Goal: Task Accomplishment & Management: Manage account settings

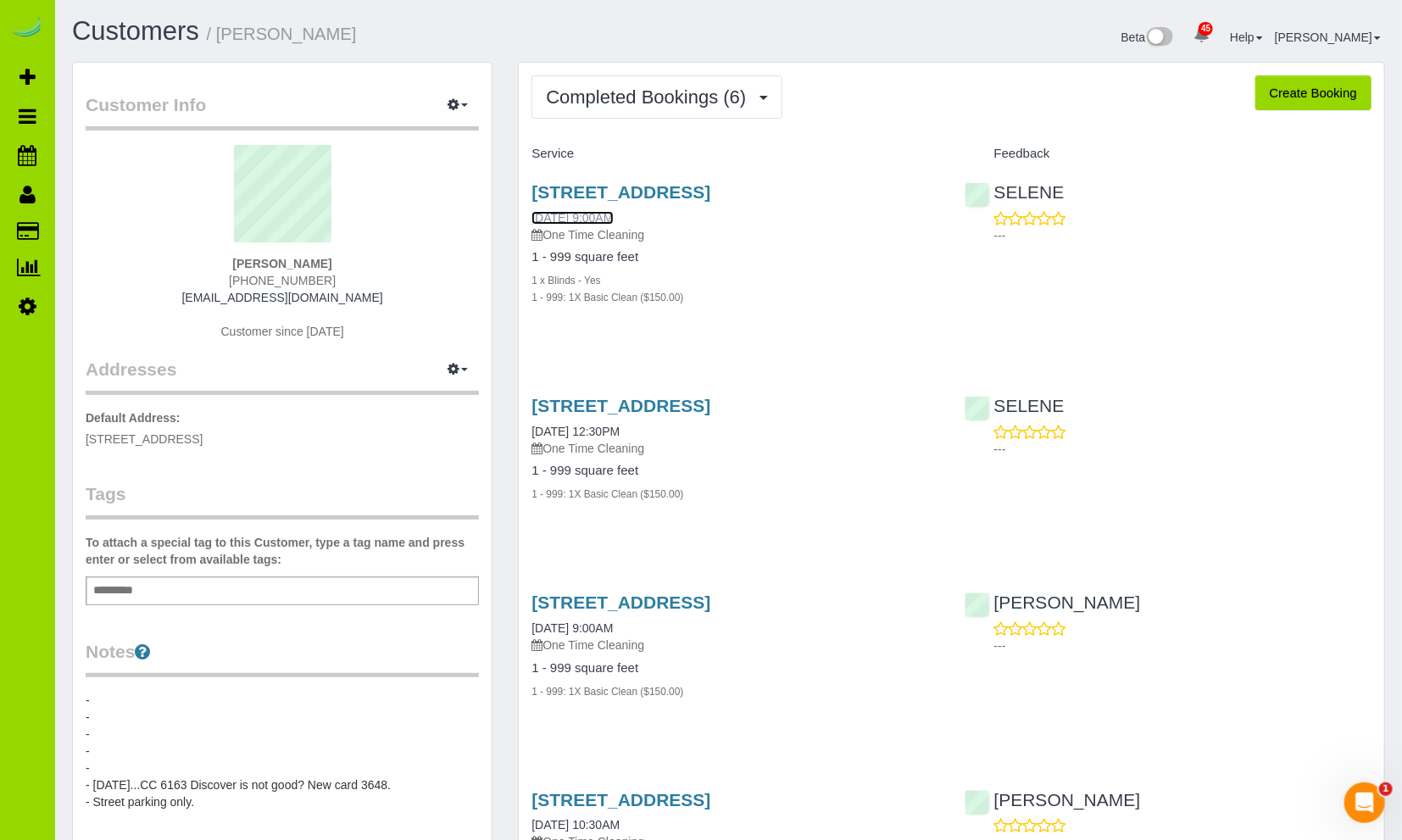
click at [586, 213] on link "[DATE] 9:00AM" at bounding box center [572, 218] width 81 height 14
click at [592, 429] on link "06/20/2025 12:30PM" at bounding box center [576, 431] width 88 height 14
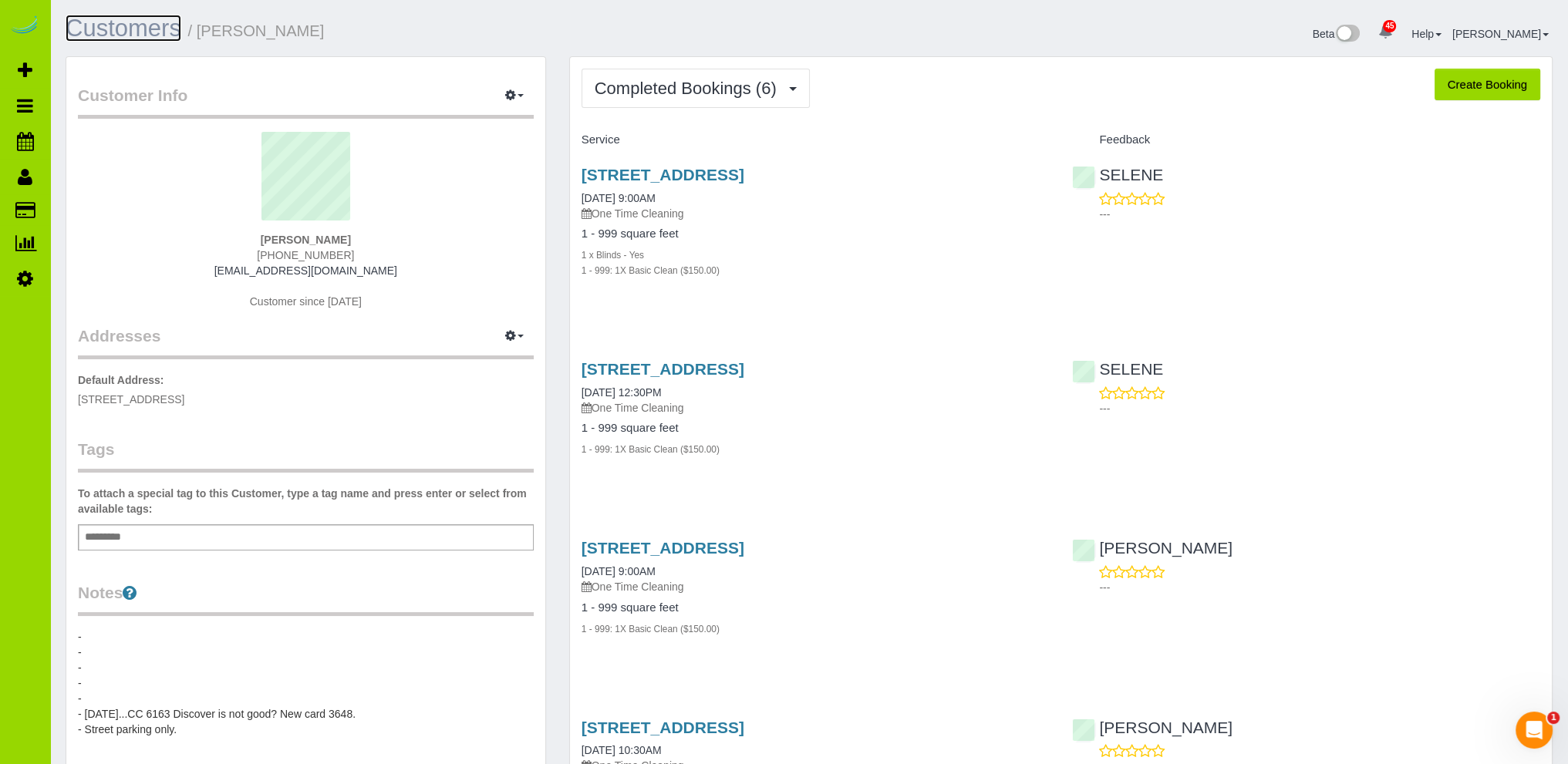
click at [151, 33] on link "Customers" at bounding box center [123, 28] width 116 height 27
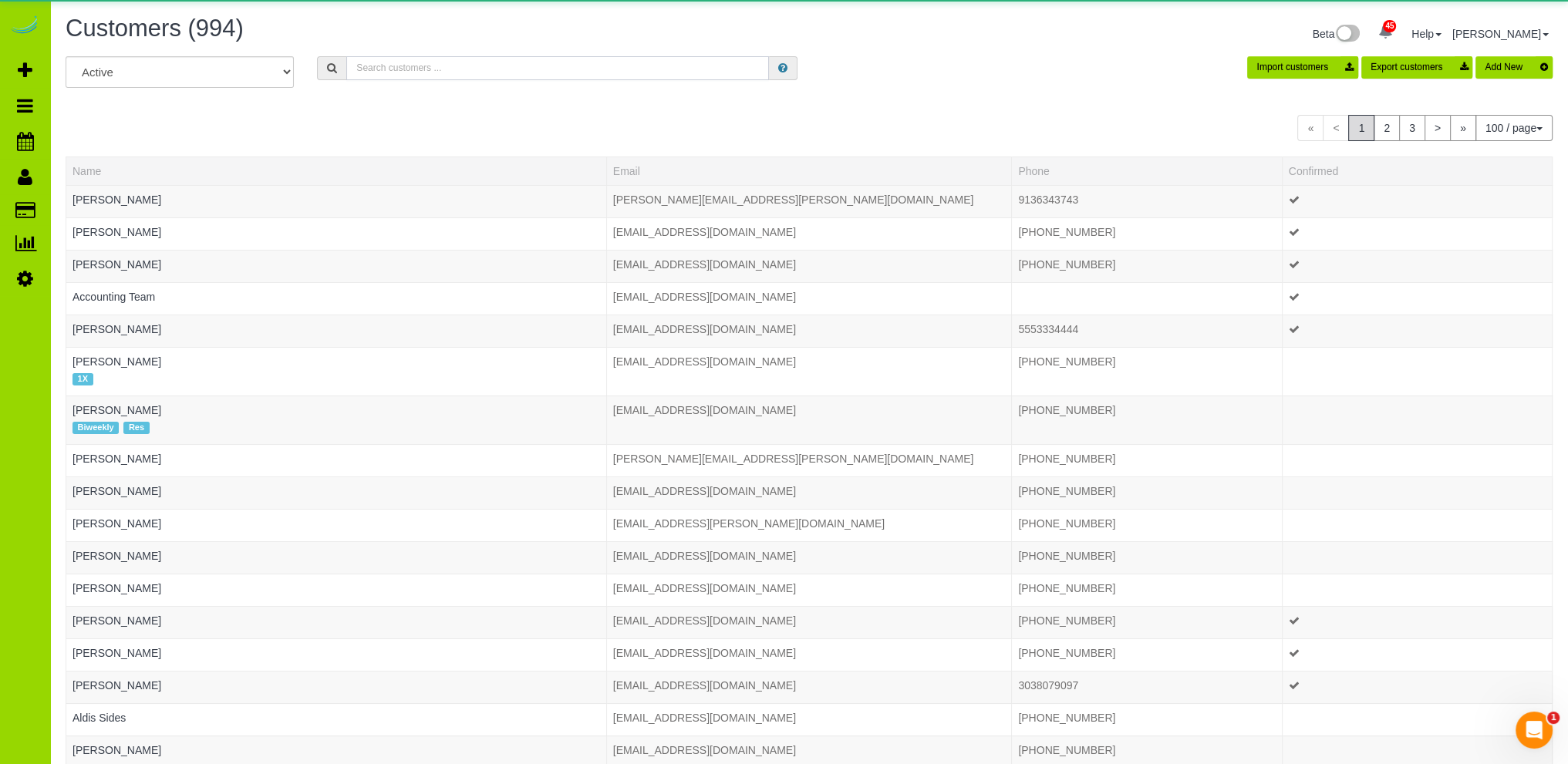
click at [546, 67] on input "text" at bounding box center [558, 68] width 423 height 24
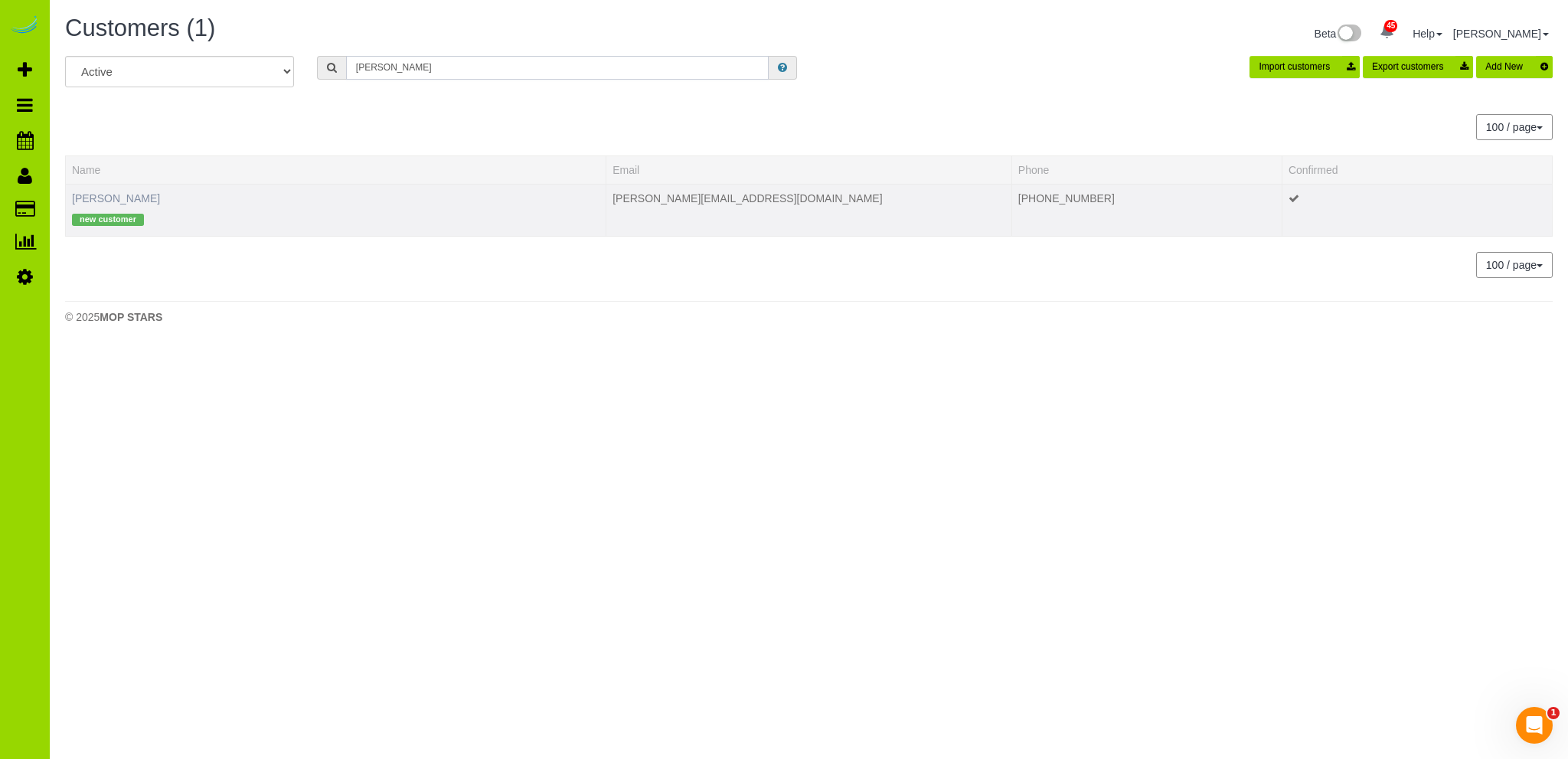
type input "duran"
click at [117, 196] on link "Carrie Duran" at bounding box center [116, 198] width 88 height 12
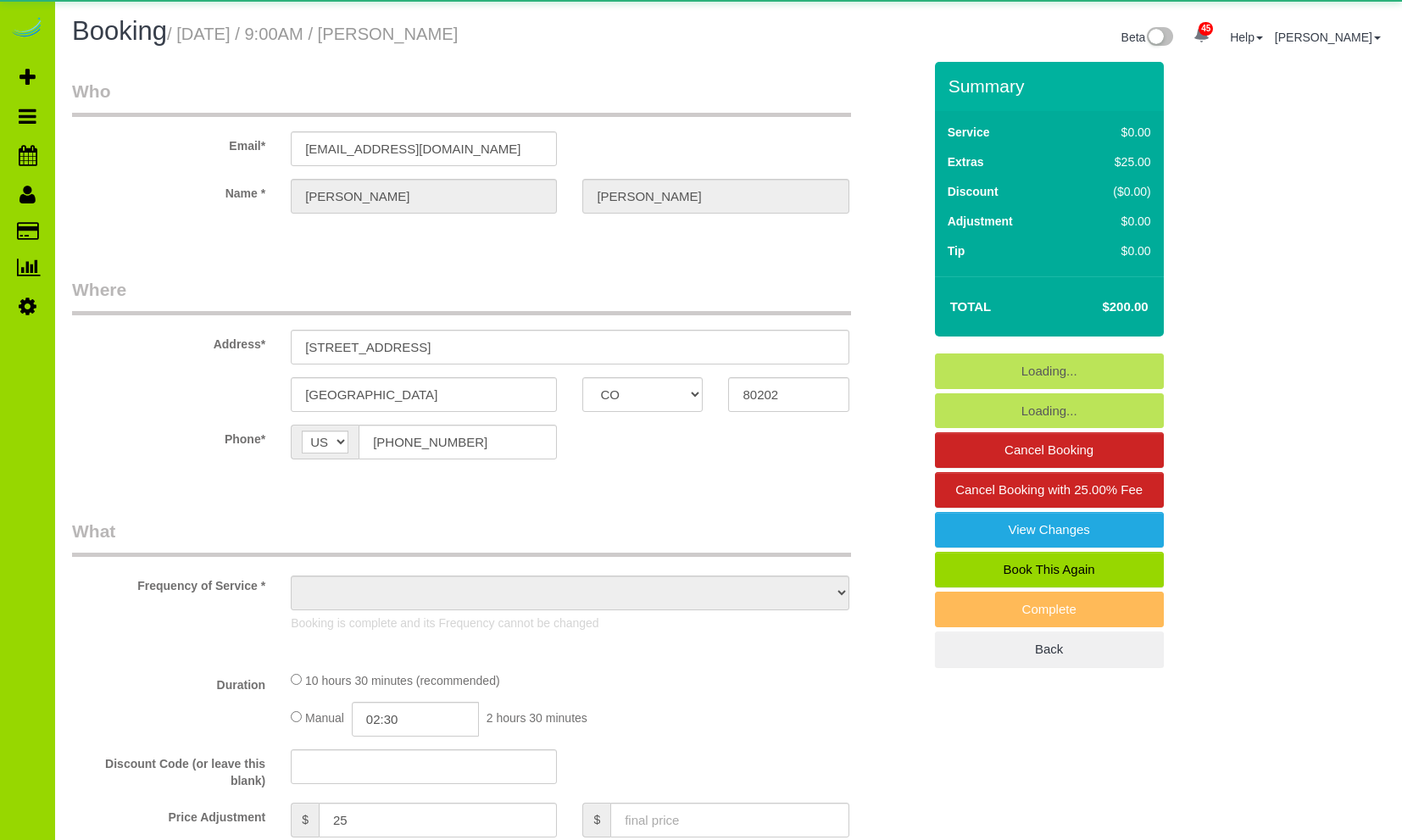
select select "CO"
select select "object:1264"
select select "4"
select select "spot1"
select select "number:2"
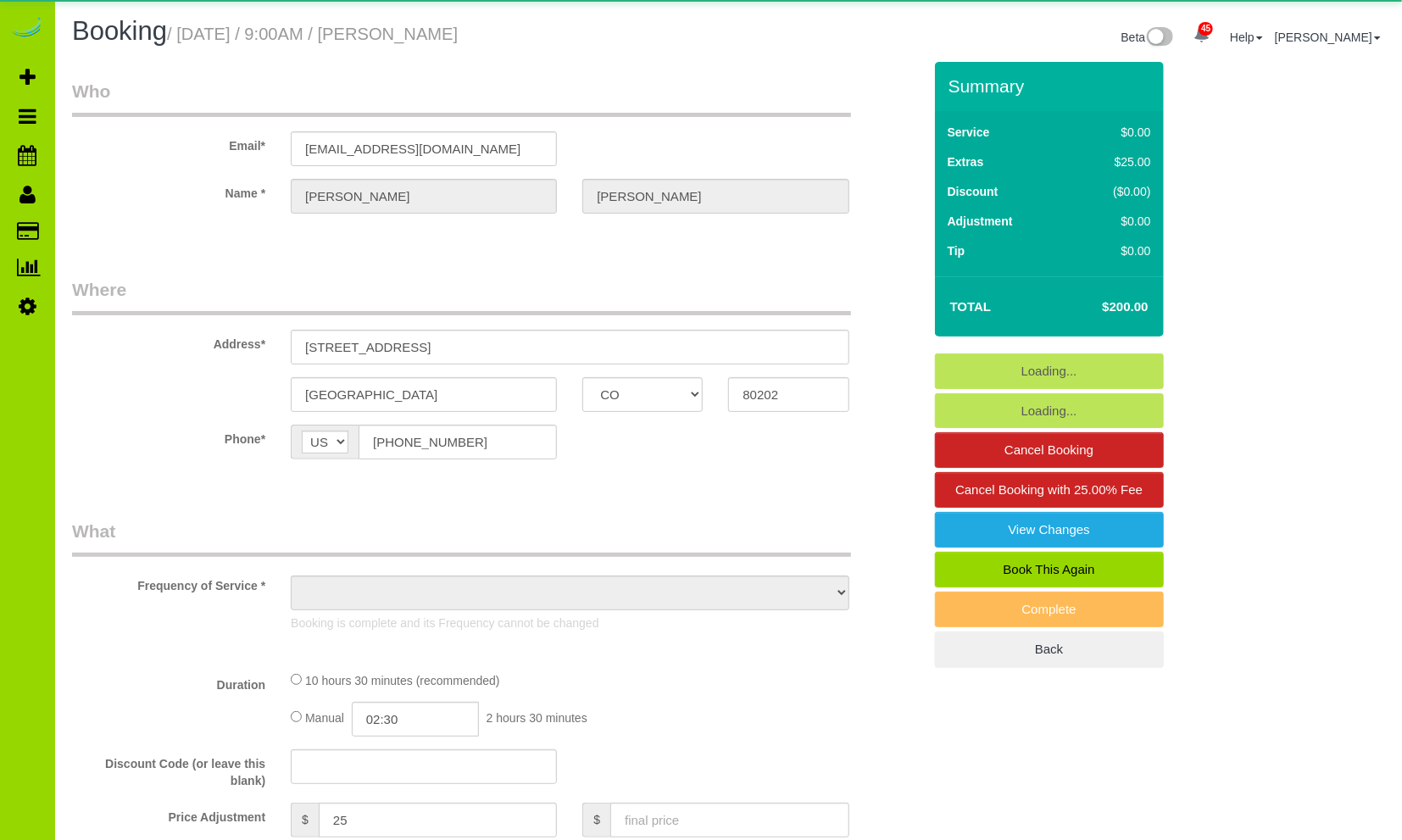
select select "number:11"
select select "CO"
select select "string:[GEOGRAPHIC_DATA]"
select select "object:1170"
select select "string:fspay-5c4a6bd5-e6ff-4c7c-bc0e-d275b60f476d"
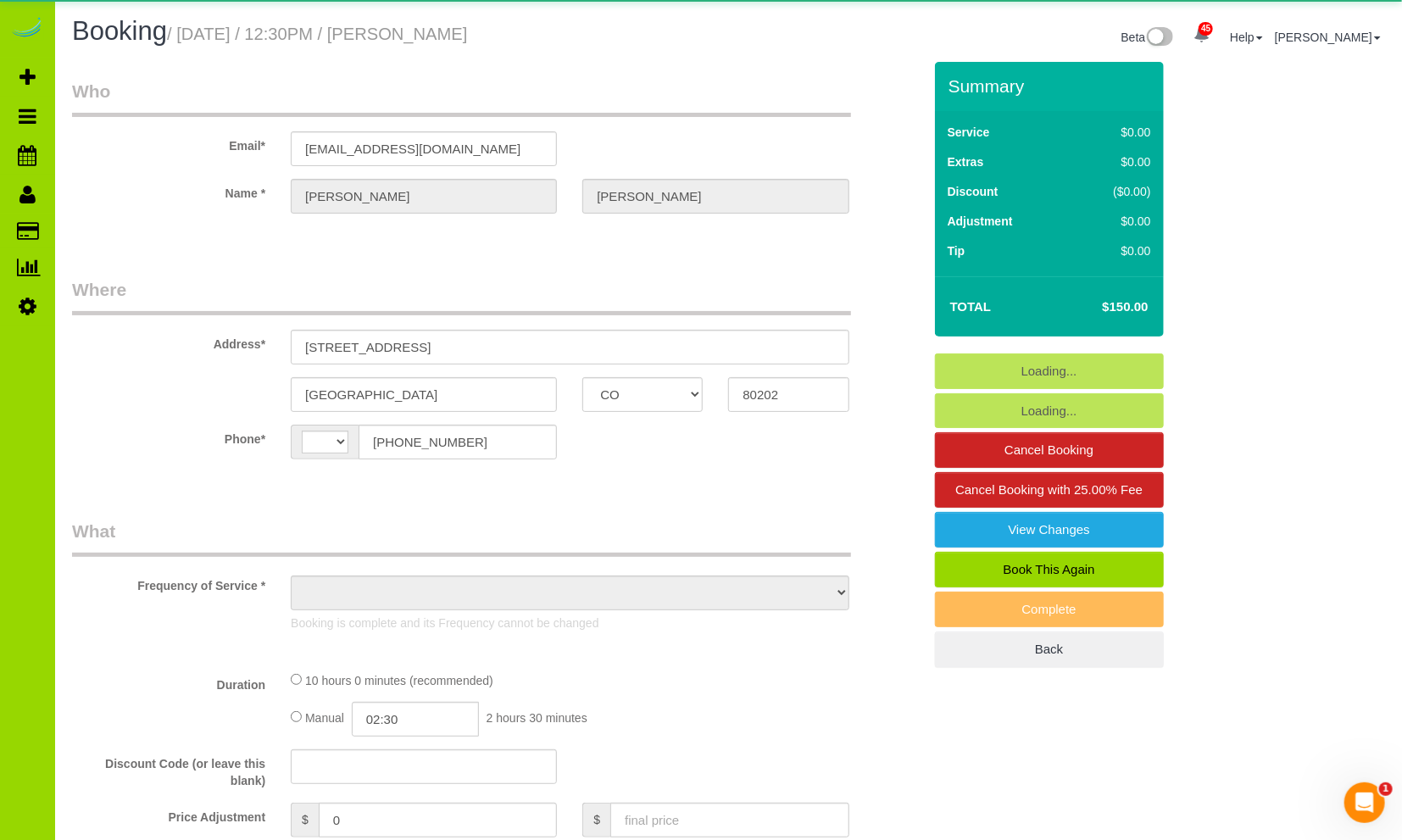
select select "spot1"
select select "number:2"
select select "number:11"
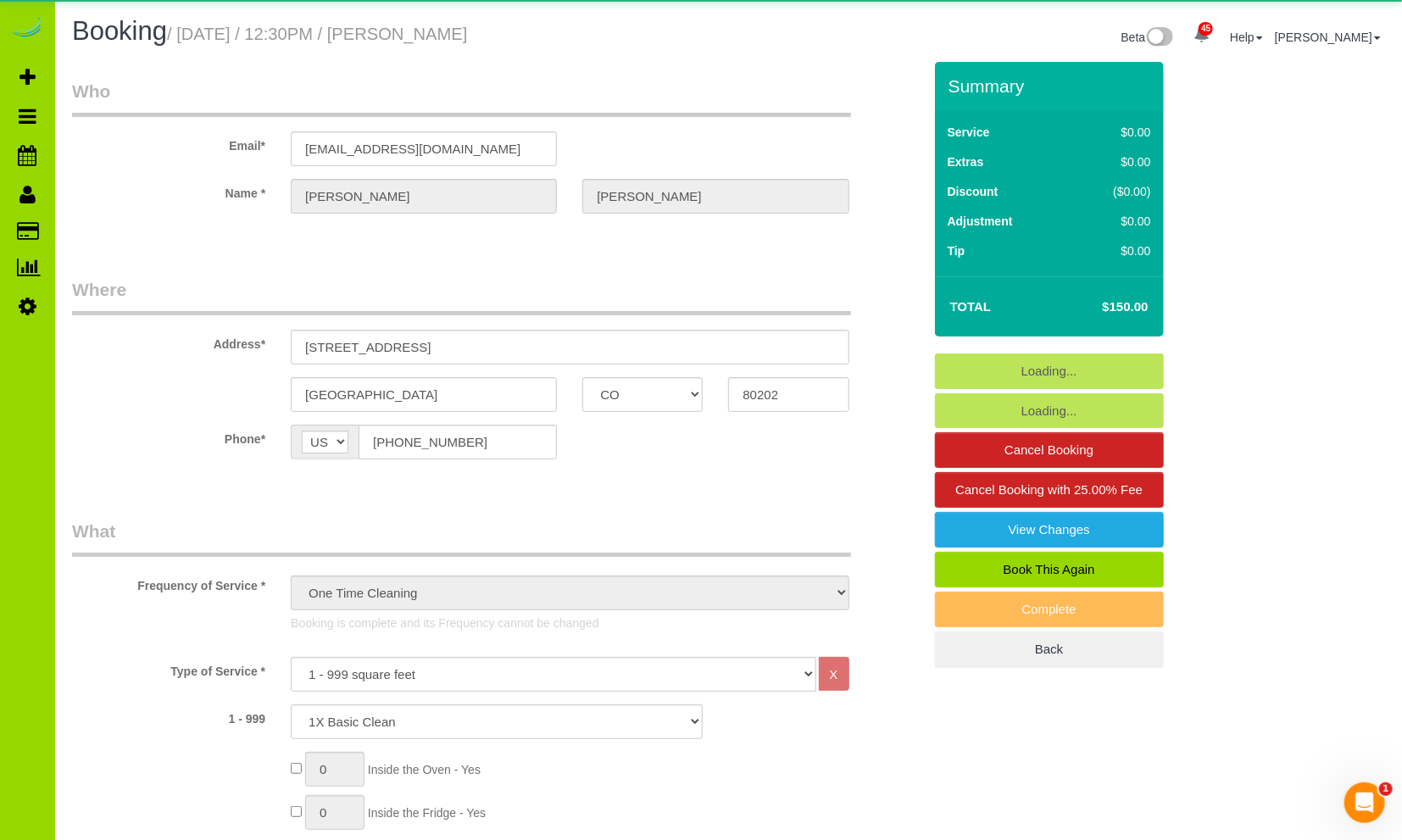
select select "4"
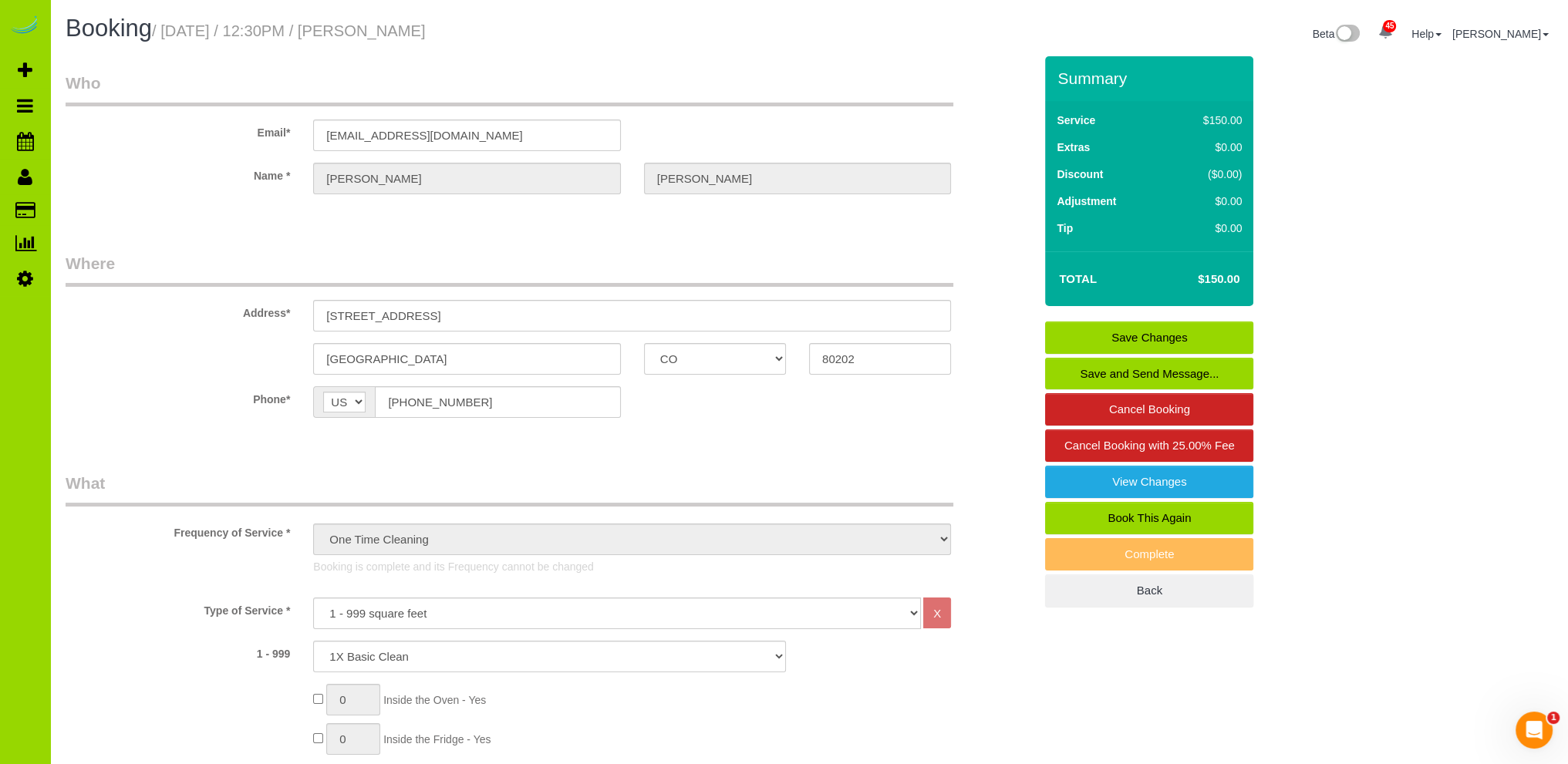
click at [1121, 516] on link "Book This Again" at bounding box center [1149, 518] width 208 height 32
select select "CO"
select select "number:2"
select select "number:11"
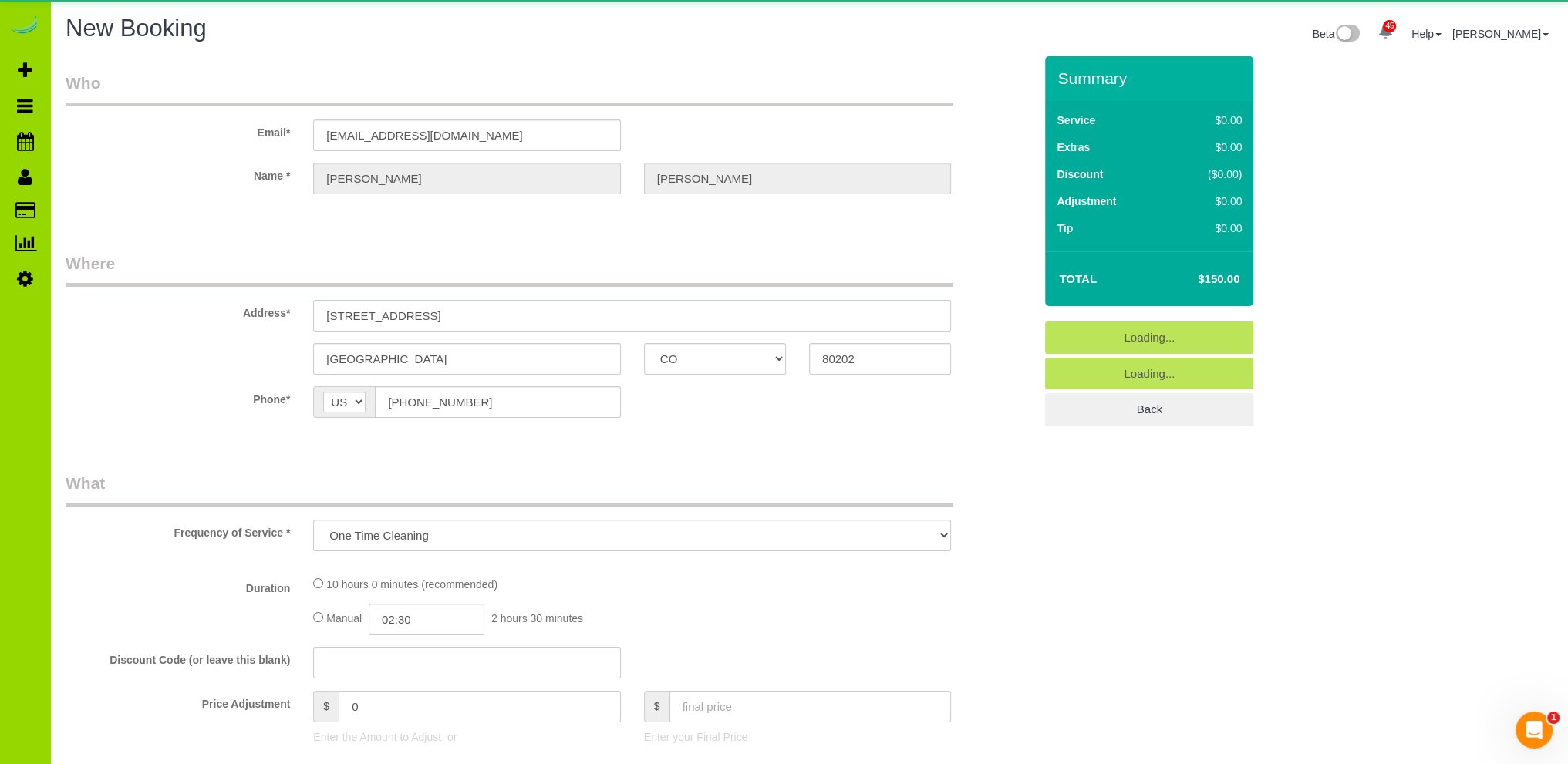
select select "object:1960"
select select "4"
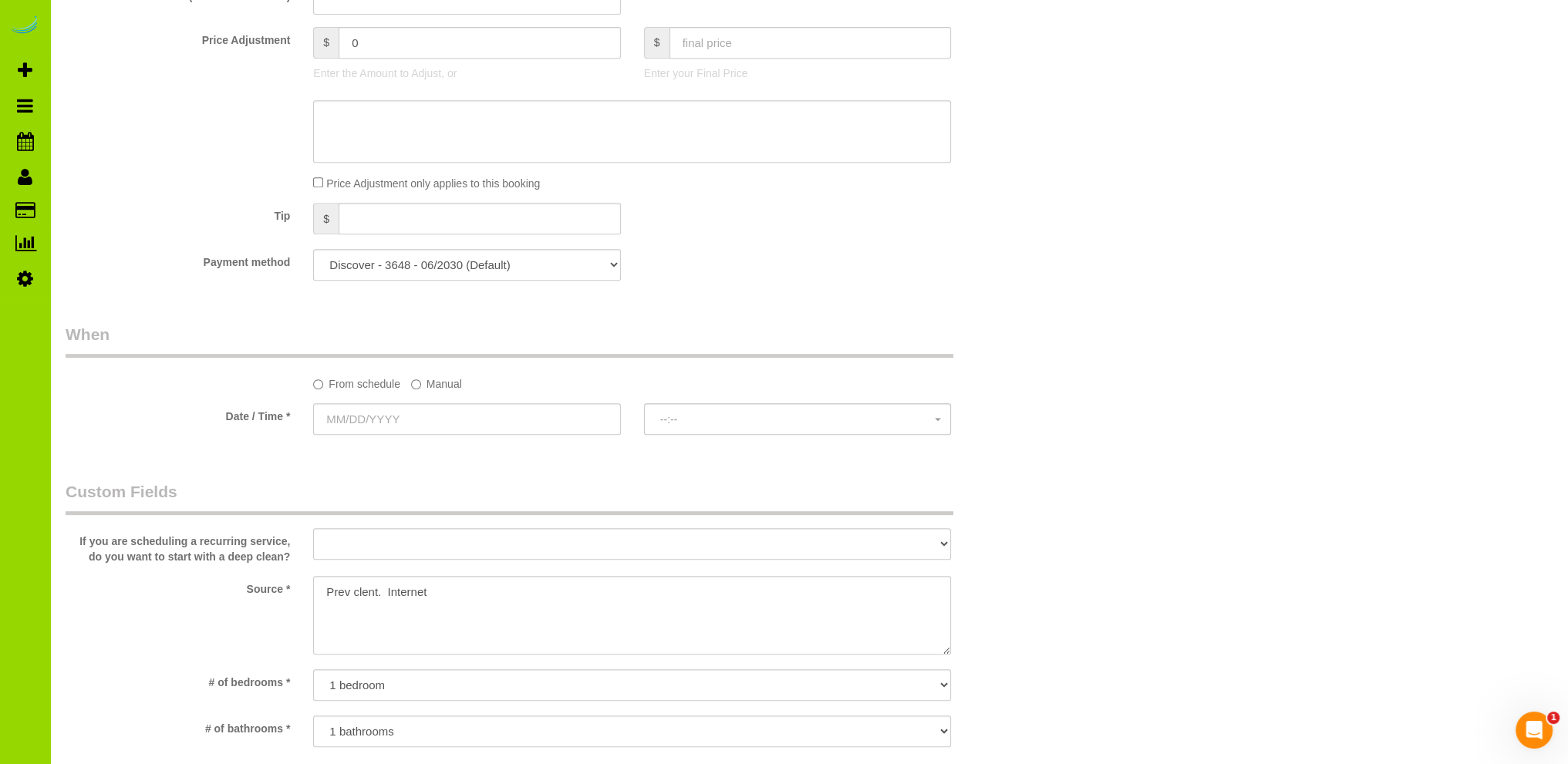
scroll to position [925, 0]
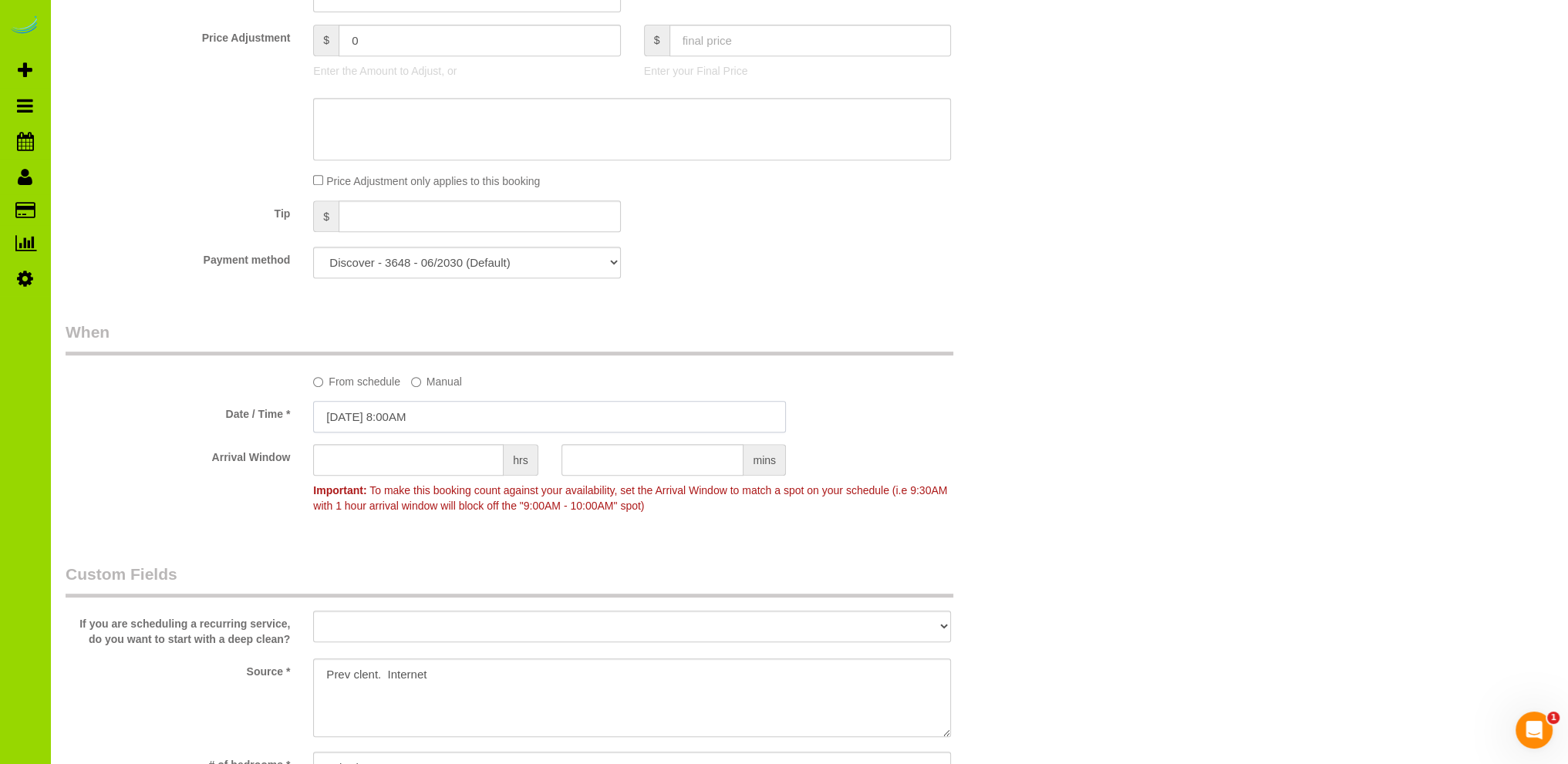
click at [413, 419] on input "08/17/2025 8:00AM" at bounding box center [549, 417] width 473 height 31
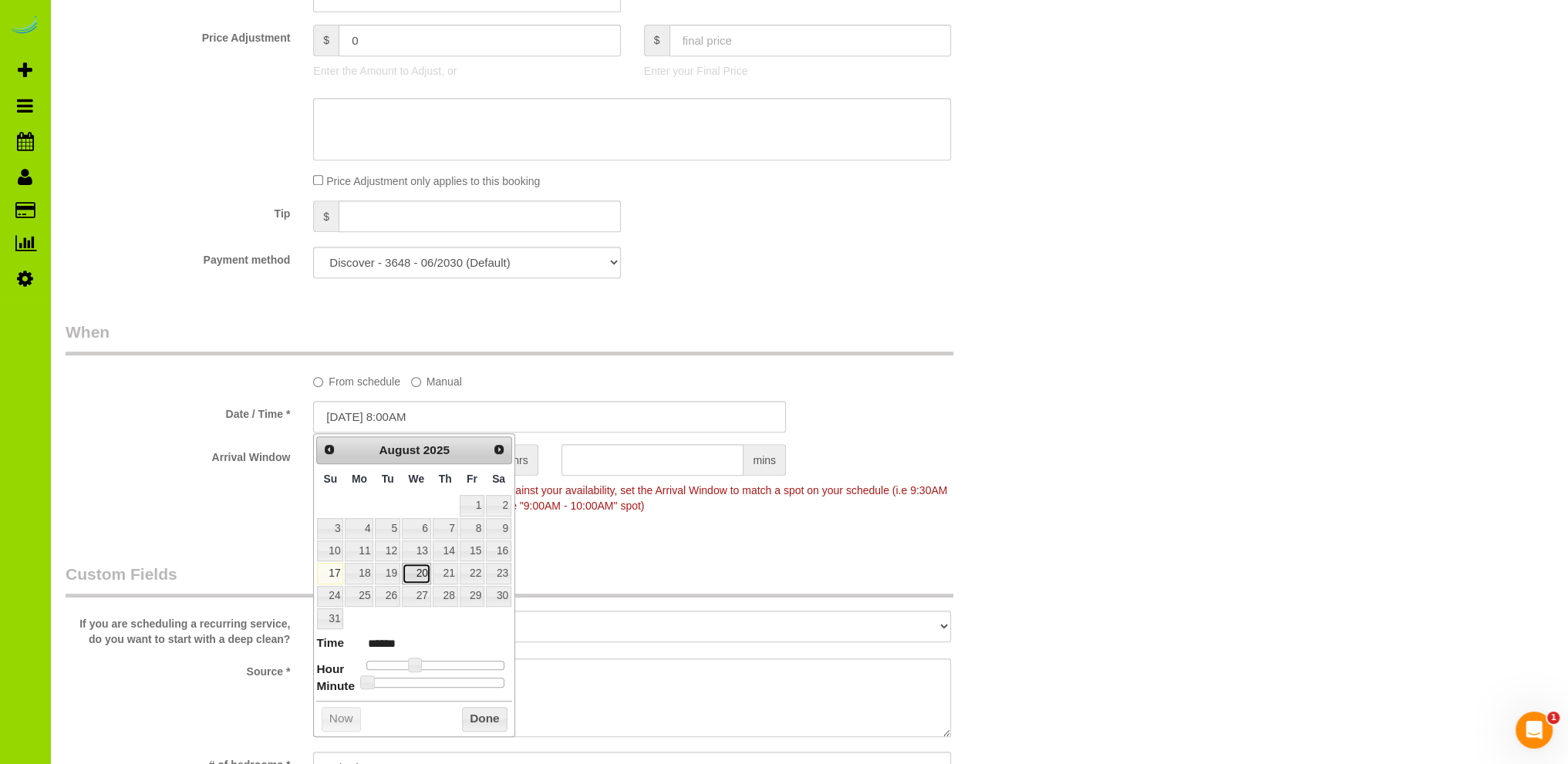
click at [420, 567] on link "20" at bounding box center [416, 573] width 29 height 20
type input "08/20/2025 8:00AM"
click at [478, 718] on button "Done" at bounding box center [485, 719] width 46 height 24
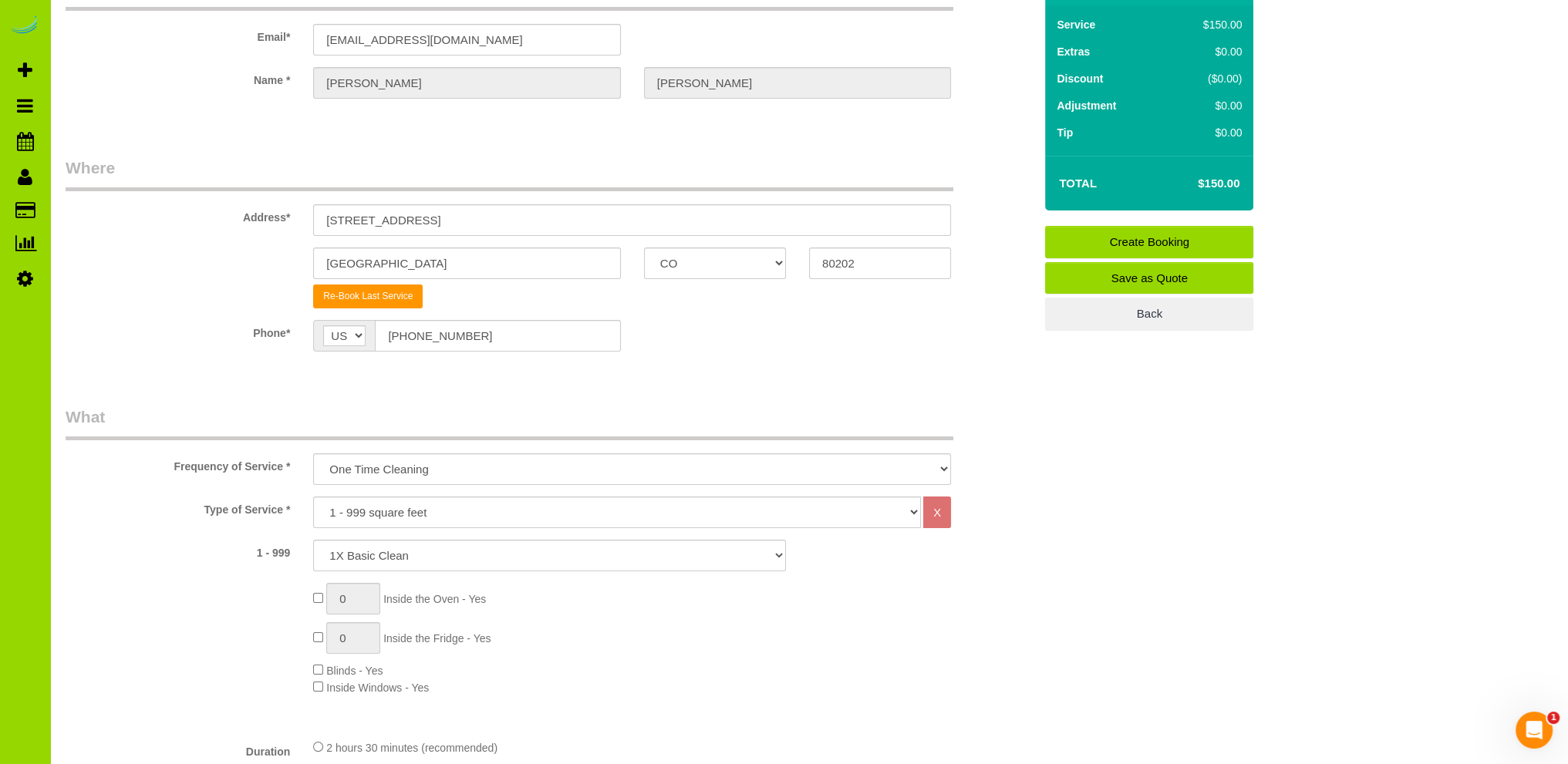
scroll to position [0, 0]
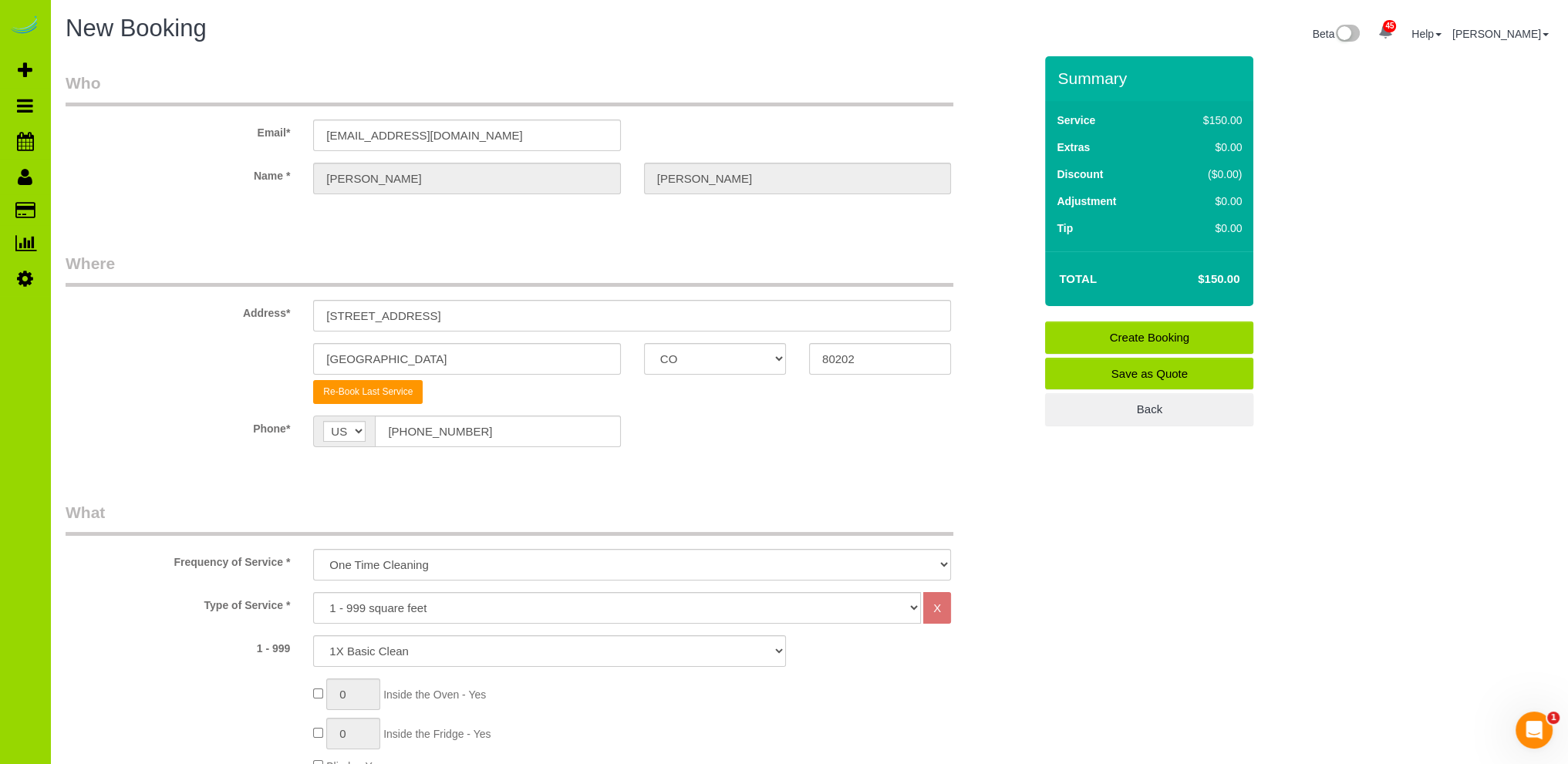
click at [1156, 333] on link "Create Booking" at bounding box center [1149, 337] width 208 height 32
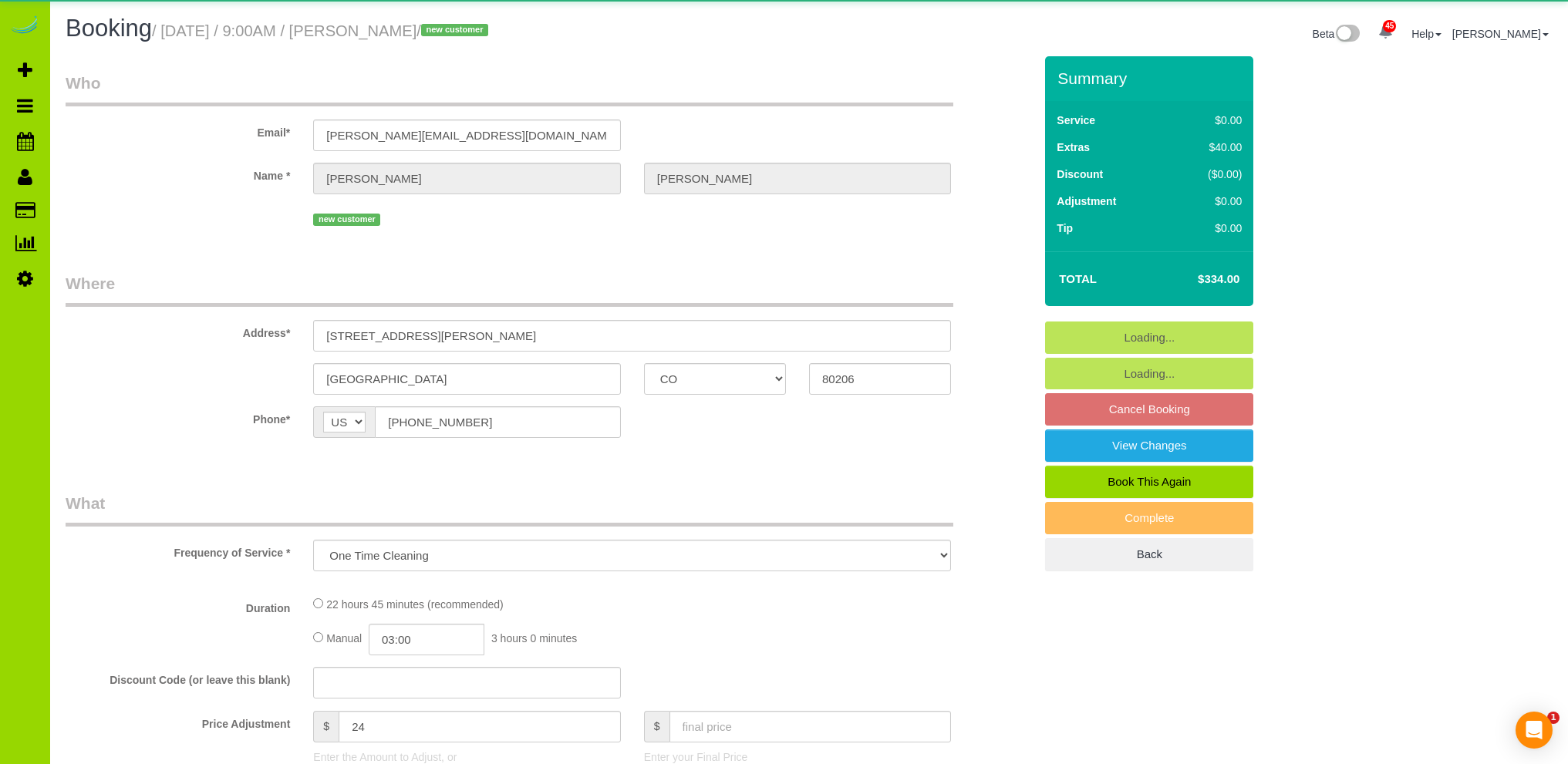
select select "CO"
select select "object:1148"
select select "spot1"
select select "4"
select select "number:5"
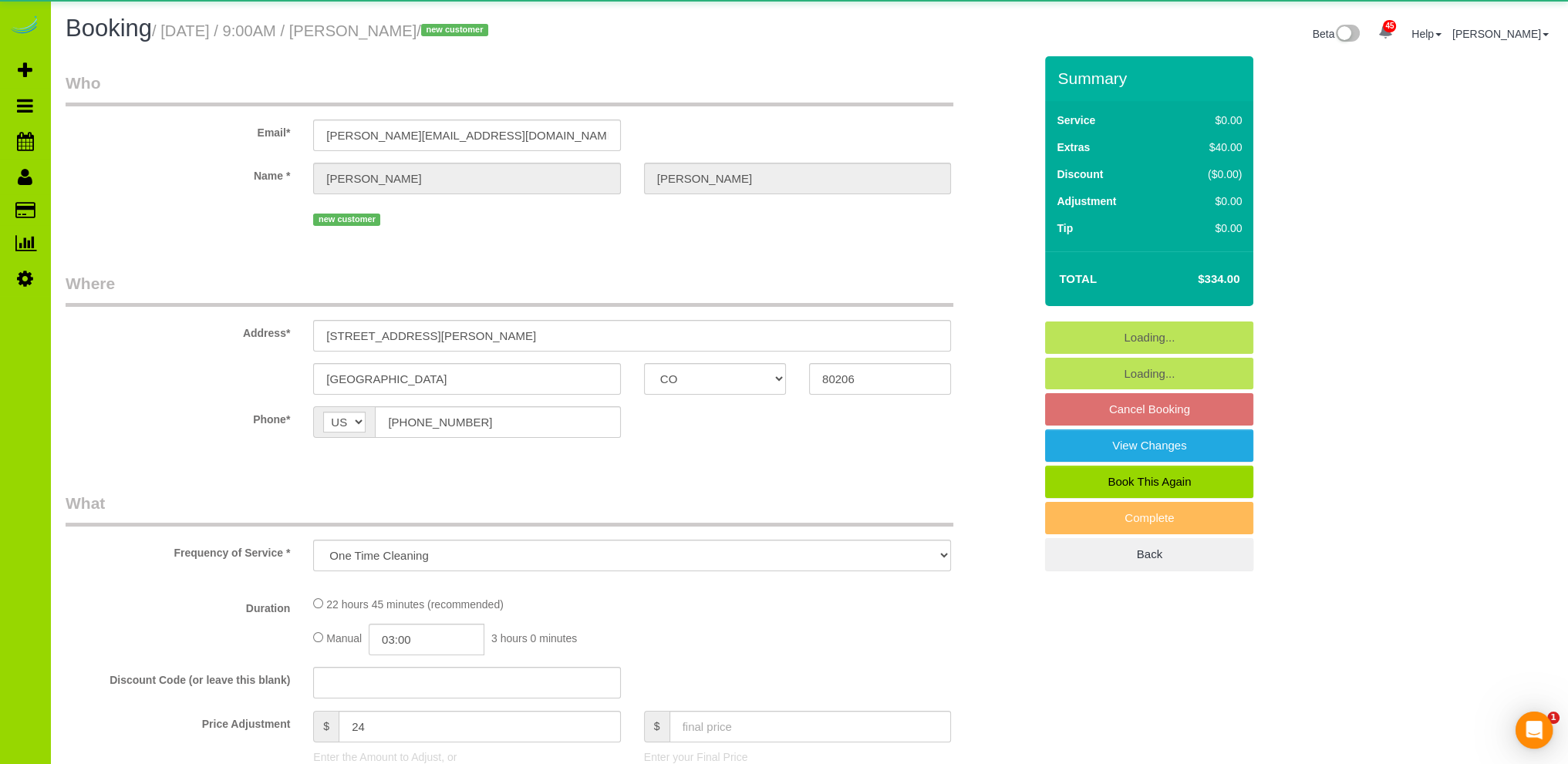
select select "number:19"
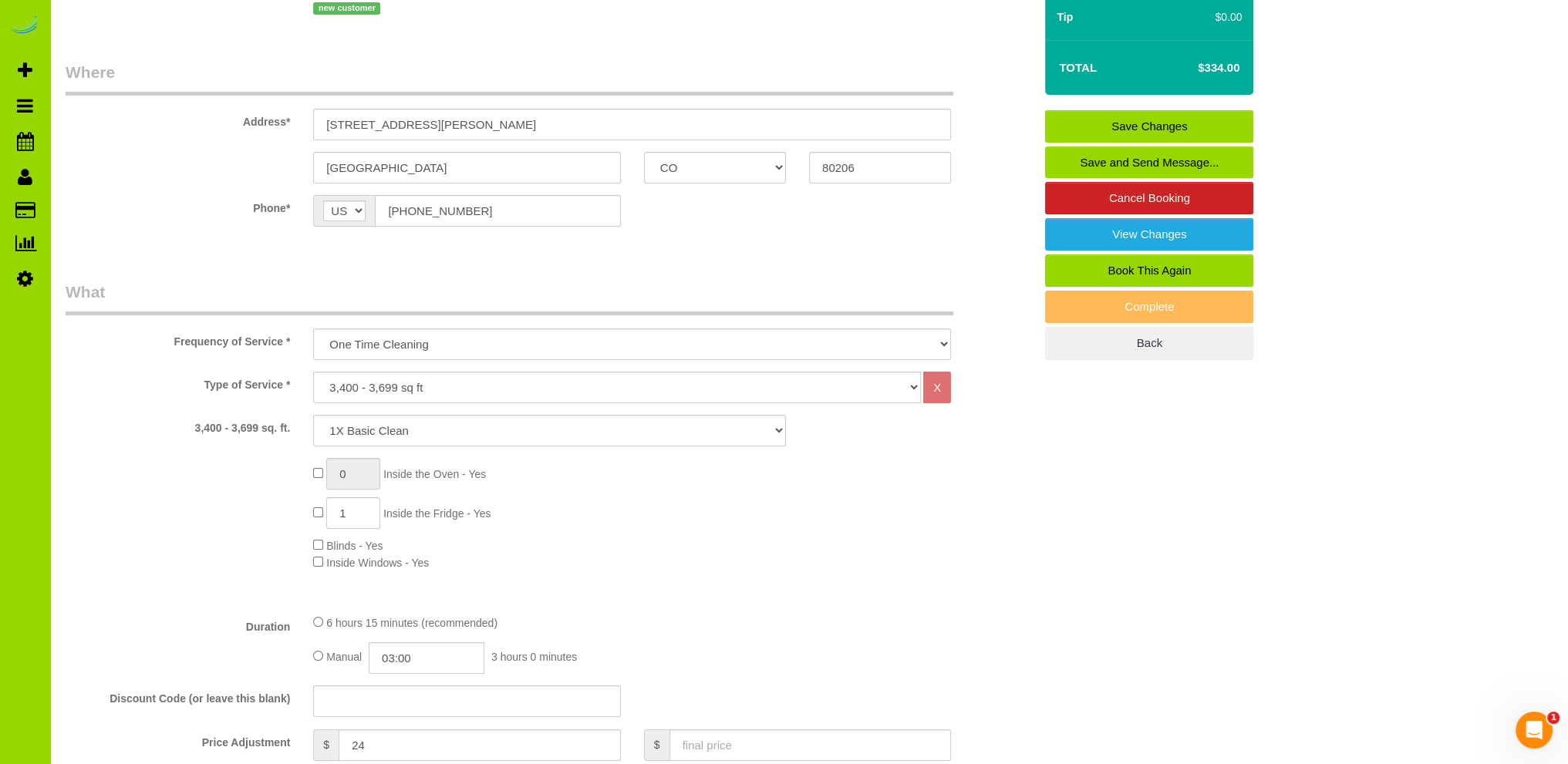
scroll to position [463, 0]
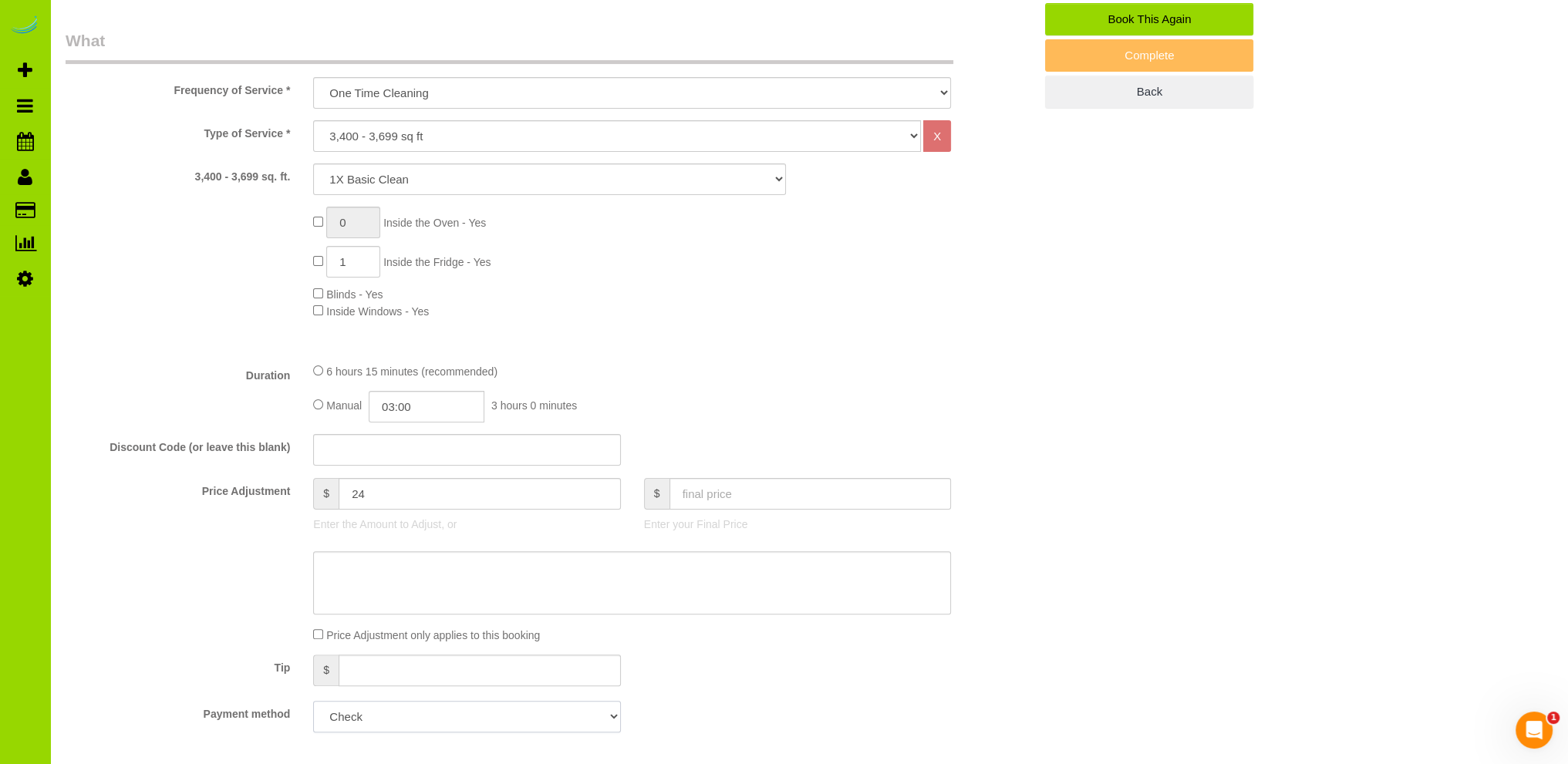
click at [539, 716] on select "Add Credit Card Cash Check Paypal" at bounding box center [466, 717] width 307 height 31
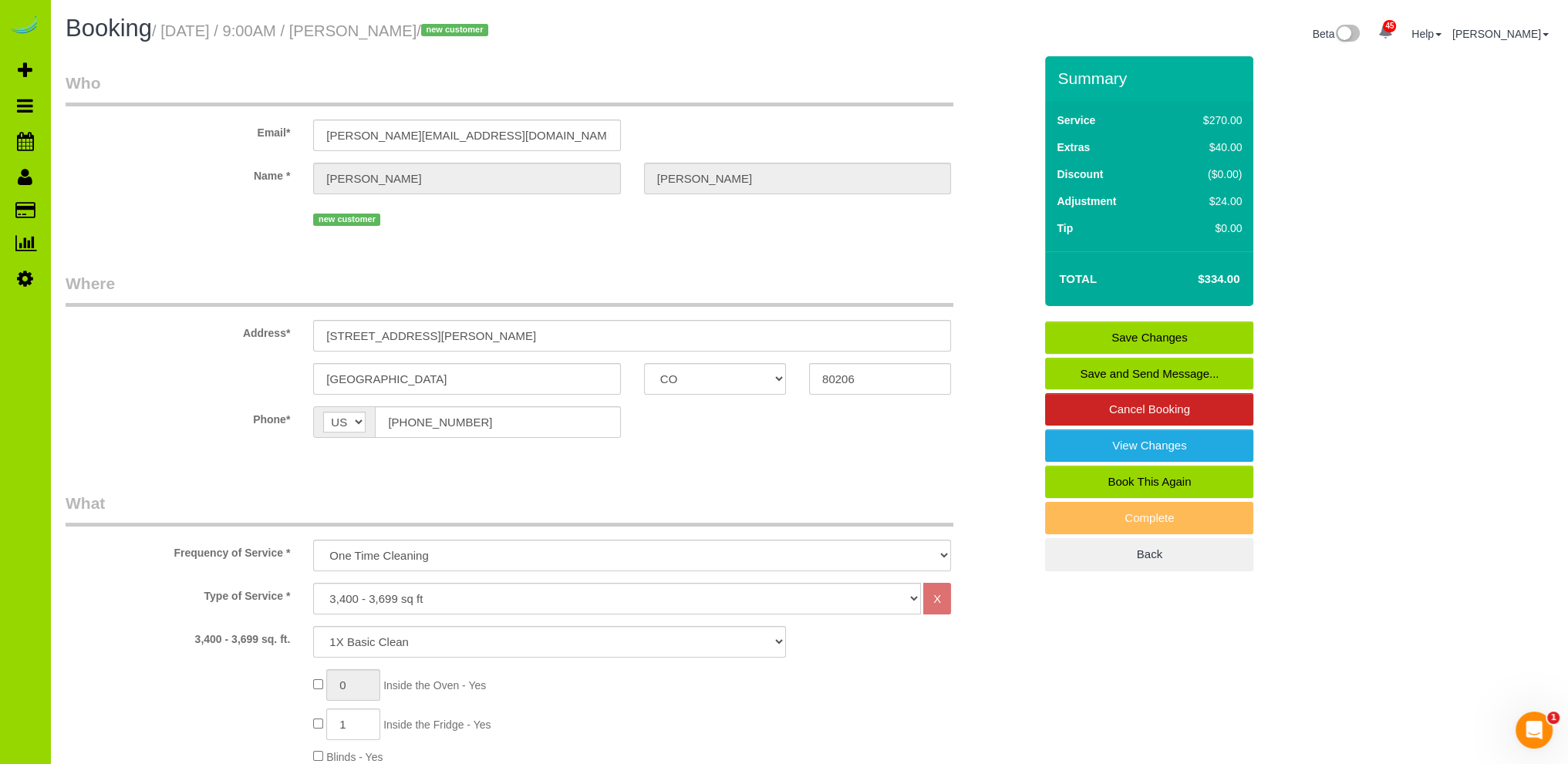
click at [157, 177] on label "Name *" at bounding box center [178, 173] width 248 height 20
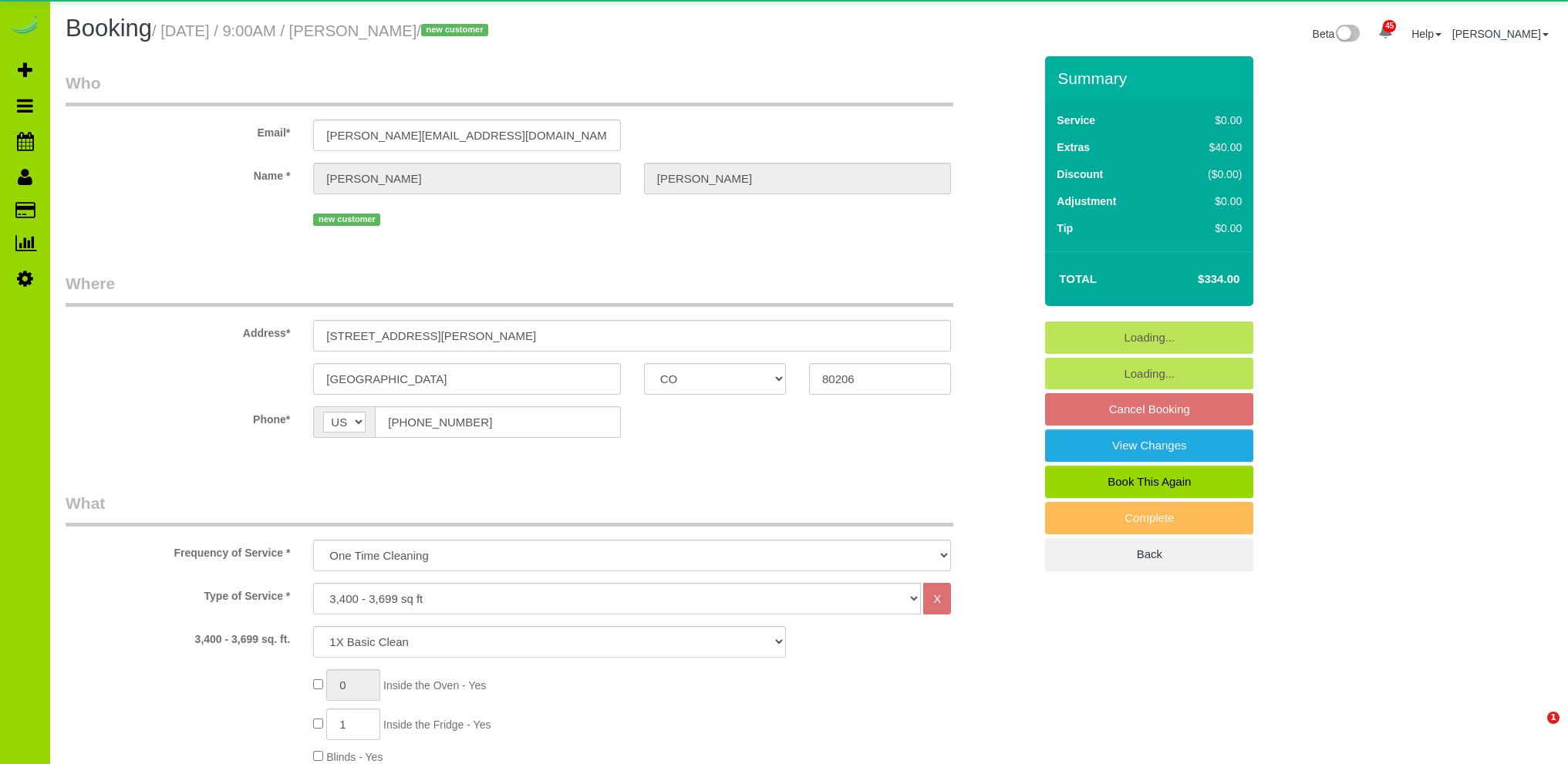
select select "CO"
select select "4"
select select "spot1"
select select "number:5"
select select "number:19"
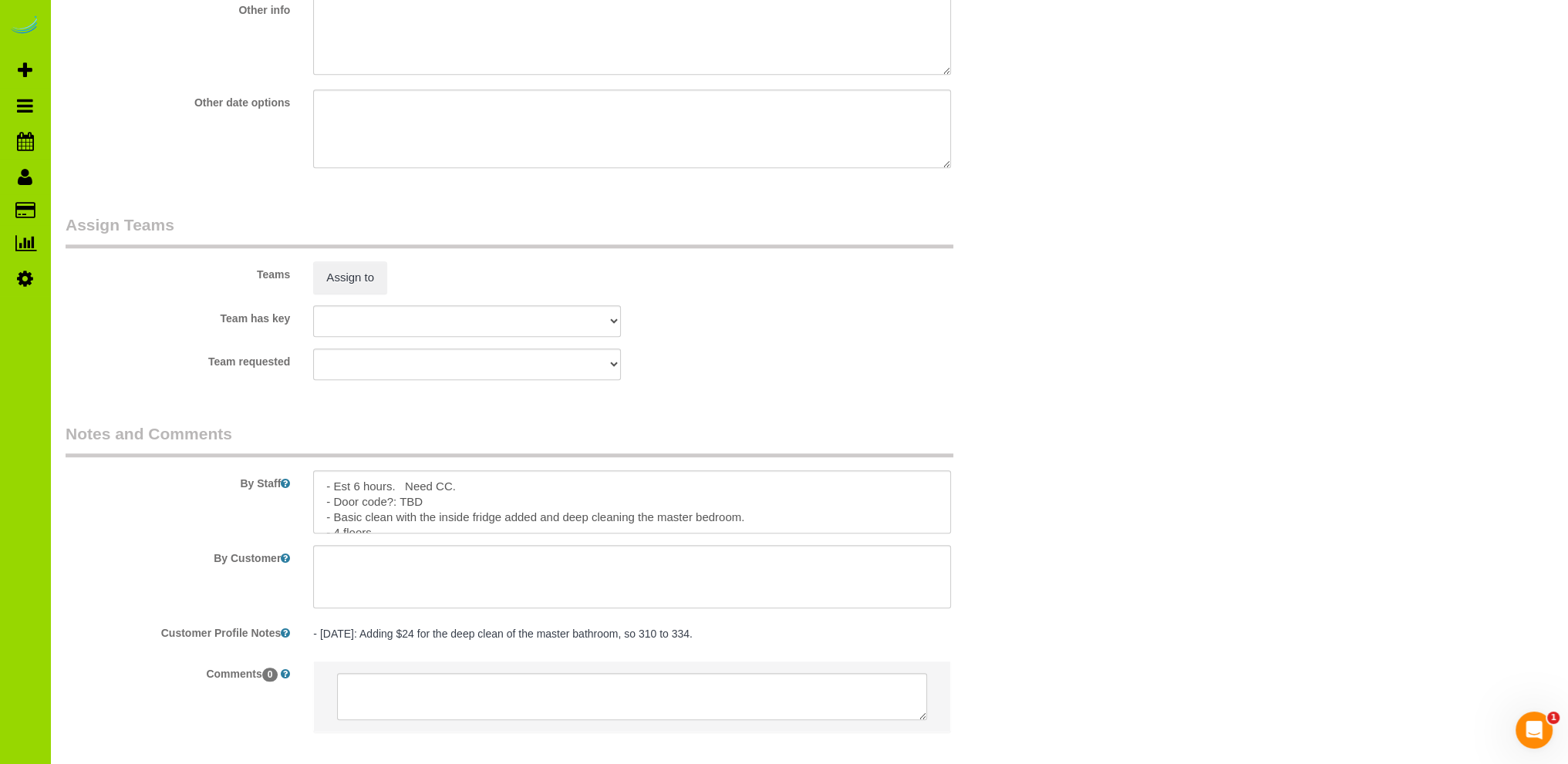
scroll to position [2004, 0]
click at [537, 518] on textarea at bounding box center [631, 498] width 638 height 63
click at [744, 520] on textarea at bounding box center [631, 498] width 638 height 63
type textarea "- Est 6 hours. Need CC. - Door code?: TBD - Basic clean with the inside fridge …"
click at [843, 354] on div "Team requested [GEOGRAPHIC_DATA][PERSON_NAME] ANGEL DESI [PERSON_NAME] [PERSON_…" at bounding box center [550, 361] width 991 height 31
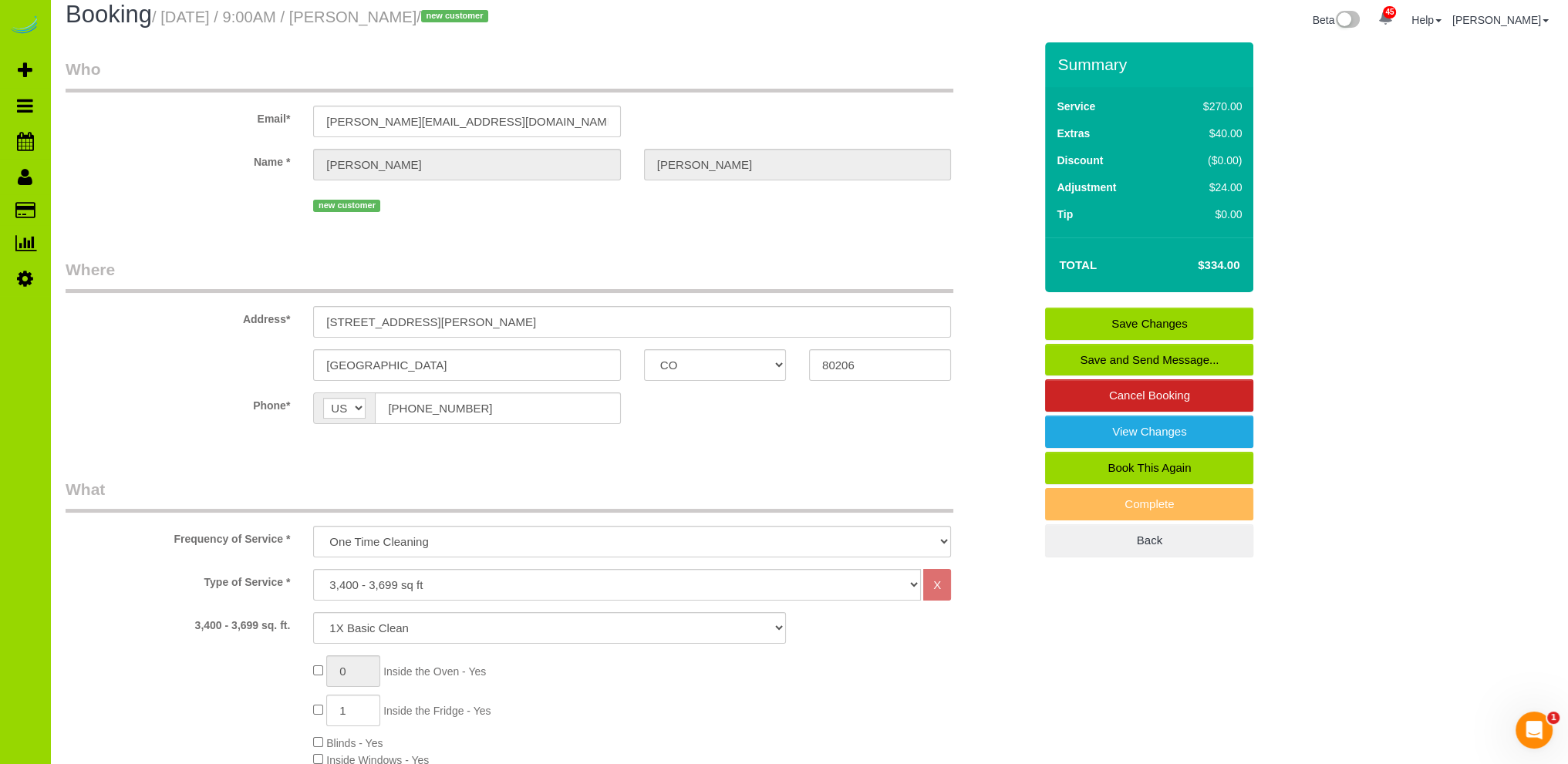
scroll to position [0, 0]
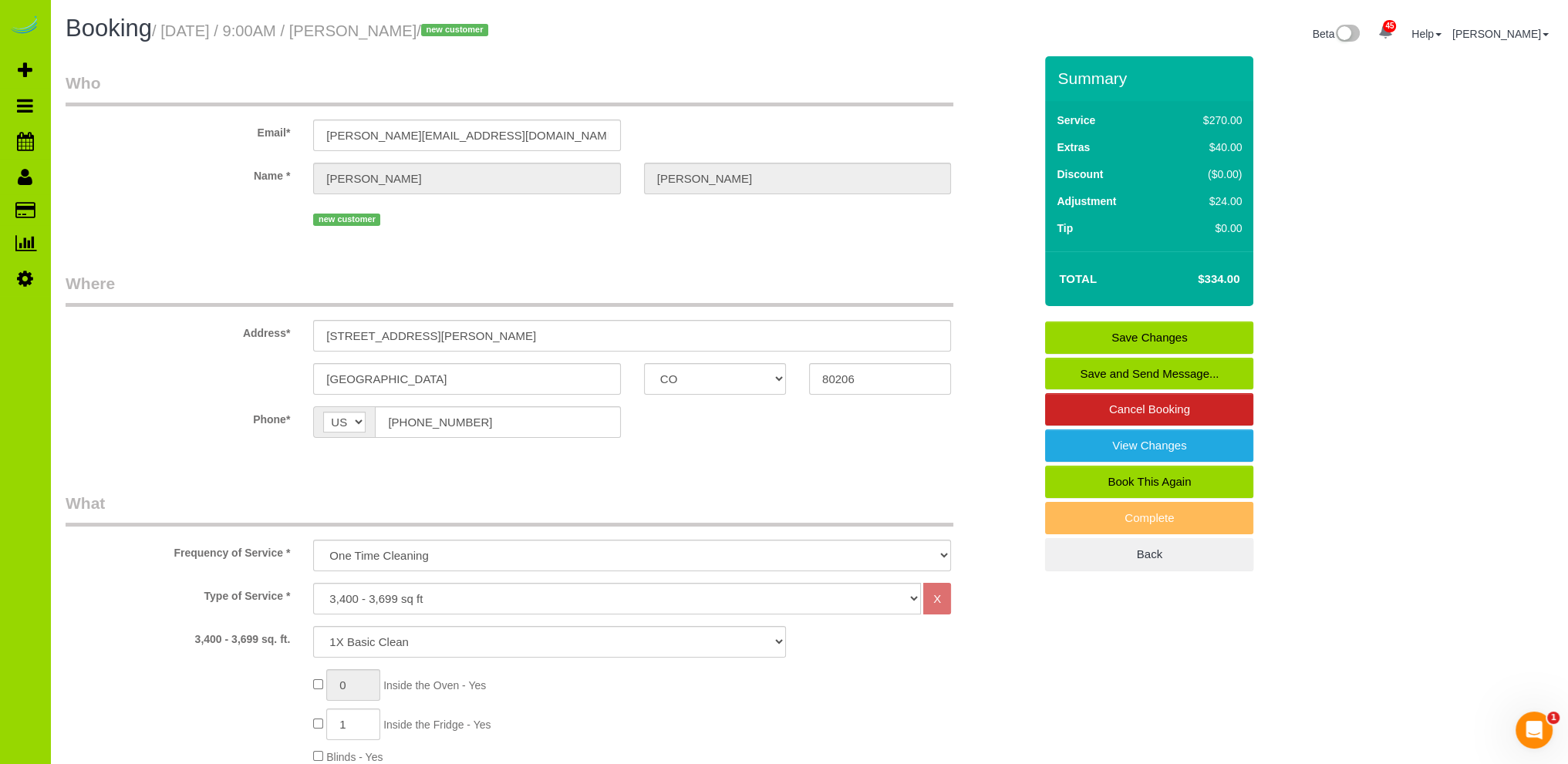
click link "Save Changes"
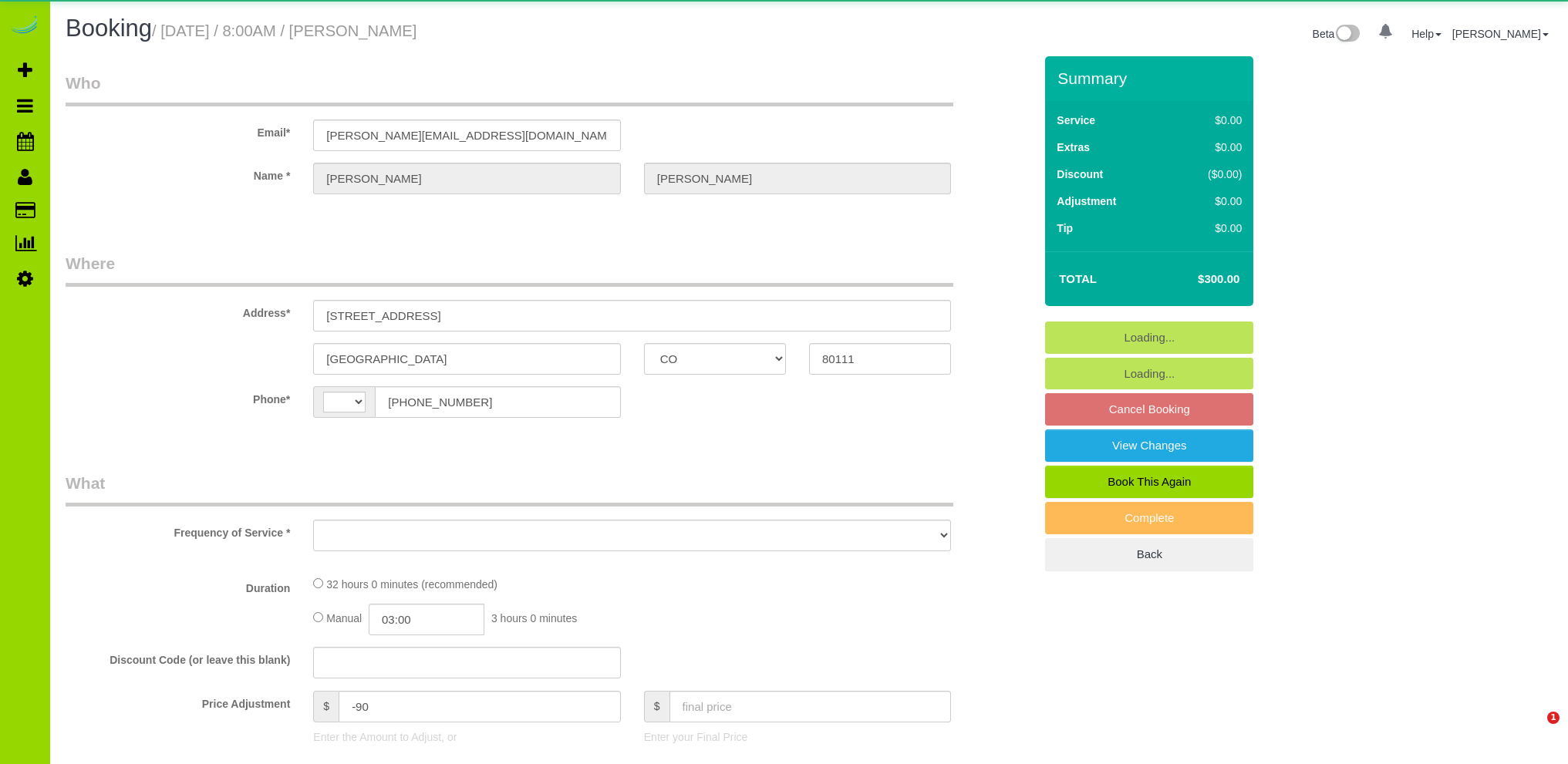
select select "CO"
select select "number:6"
select select "number:20"
select select "string:[GEOGRAPHIC_DATA]"
select select "object:1226"
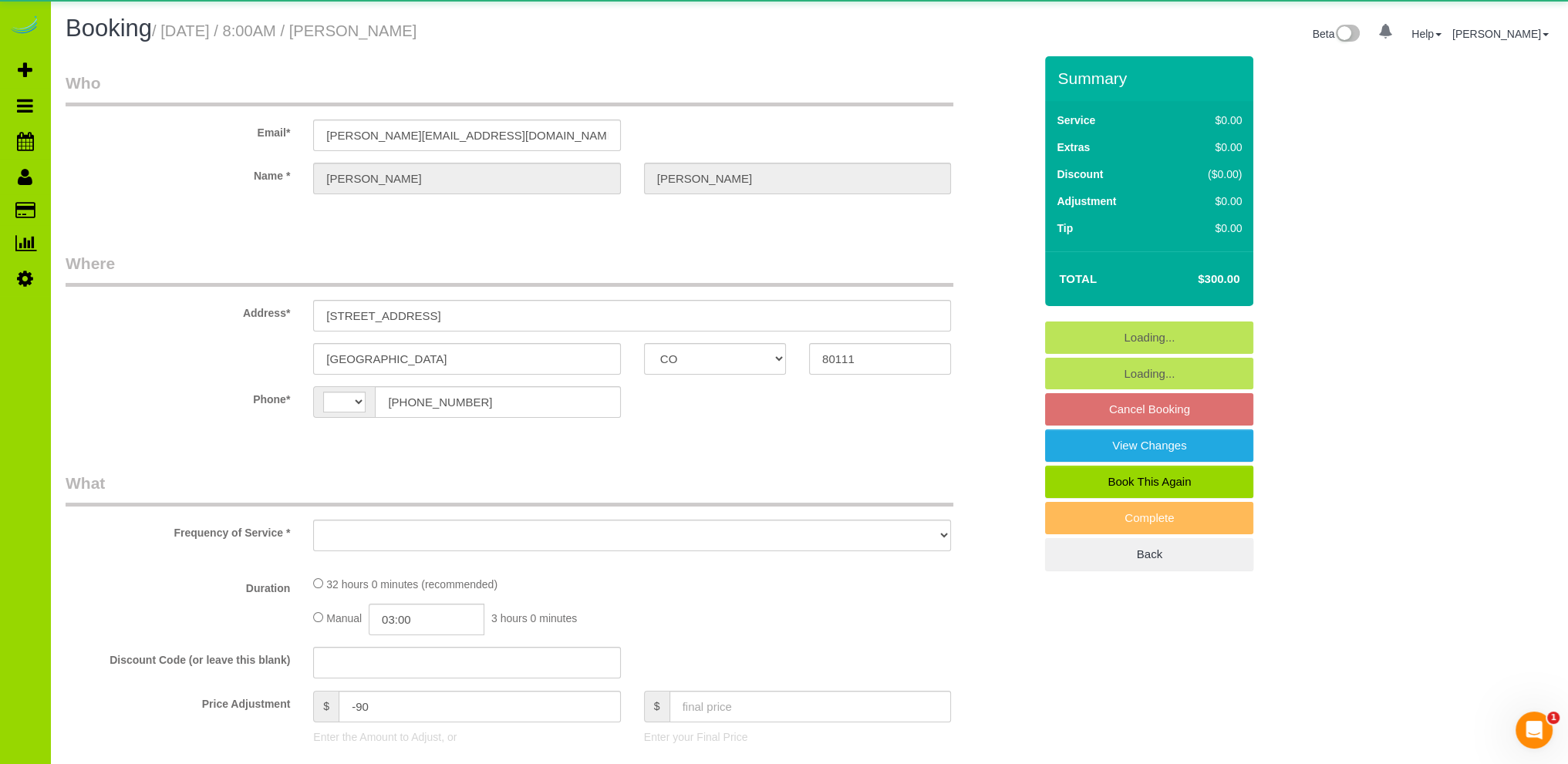
select select "string:fspay-4c9f0263-f9c7-4d7c-8fa2-767f593d5f70"
select select "4"
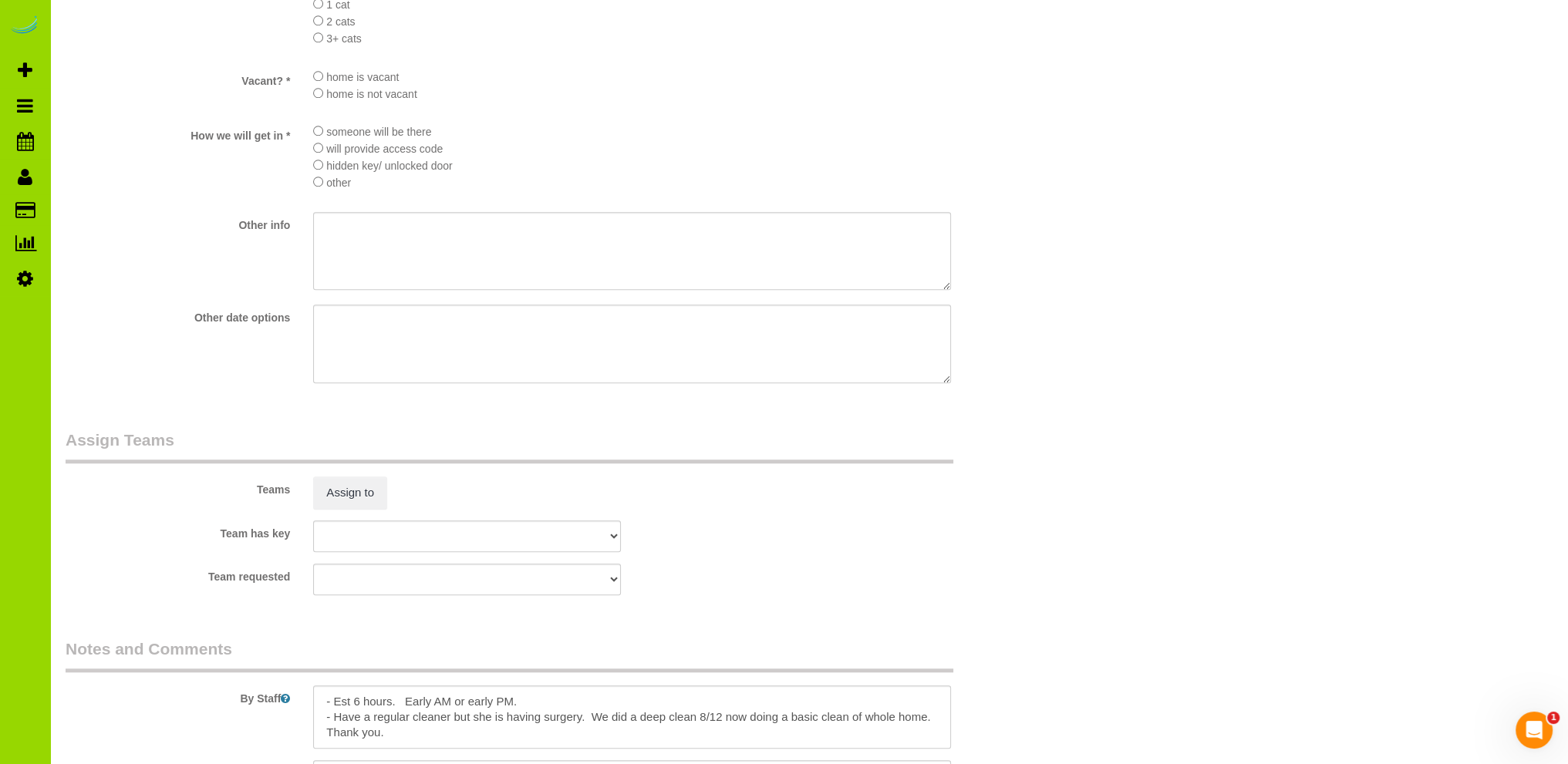
scroll to position [2289, 0]
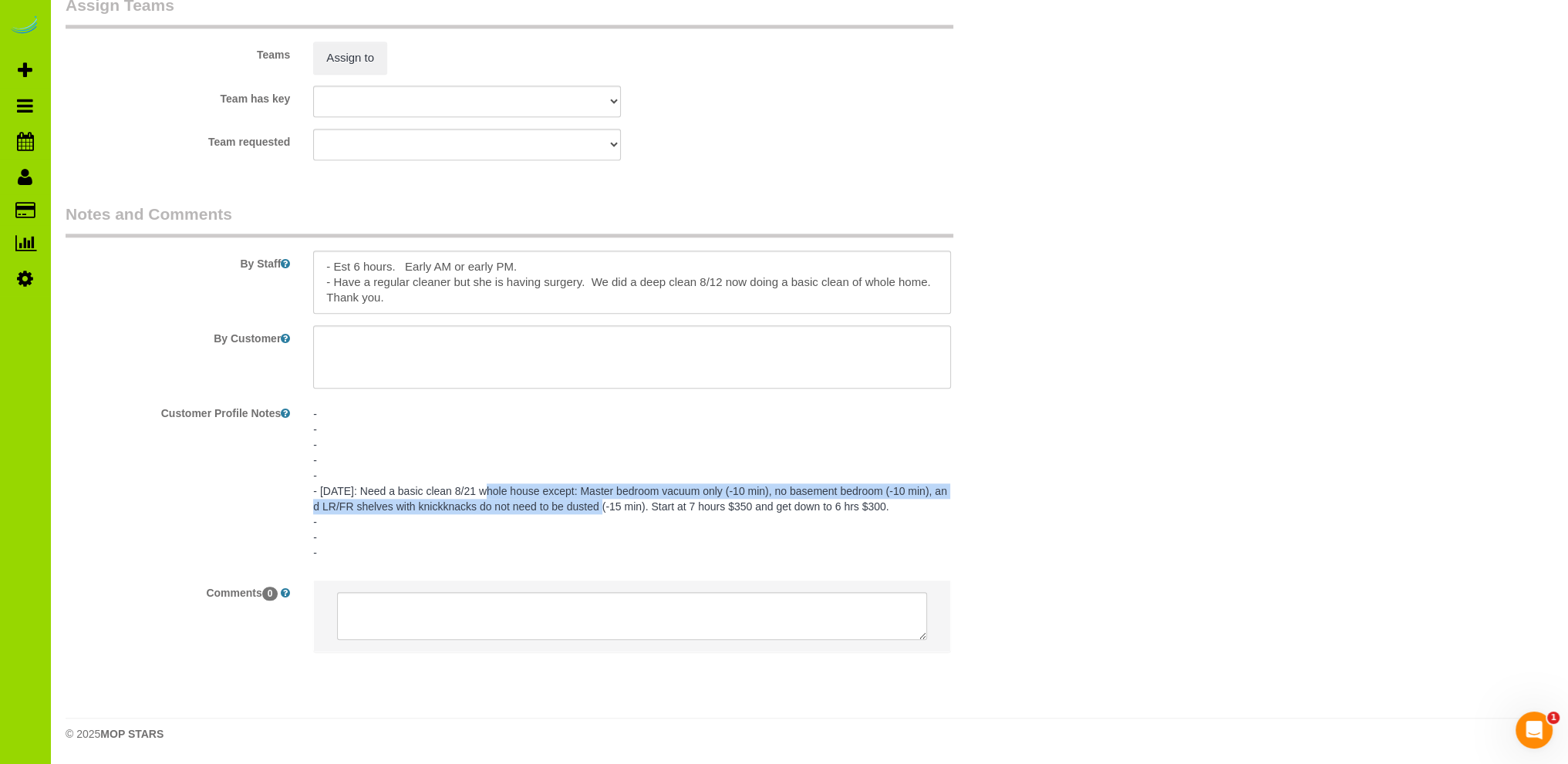
drag, startPoint x: 598, startPoint y: 506, endPoint x: 481, endPoint y: 493, distance: 117.7
click at [481, 493] on pre "- - - - - - [DATE]: Need a basic clean 8/21 whole house except: Master bedroom …" at bounding box center [631, 483] width 638 height 154
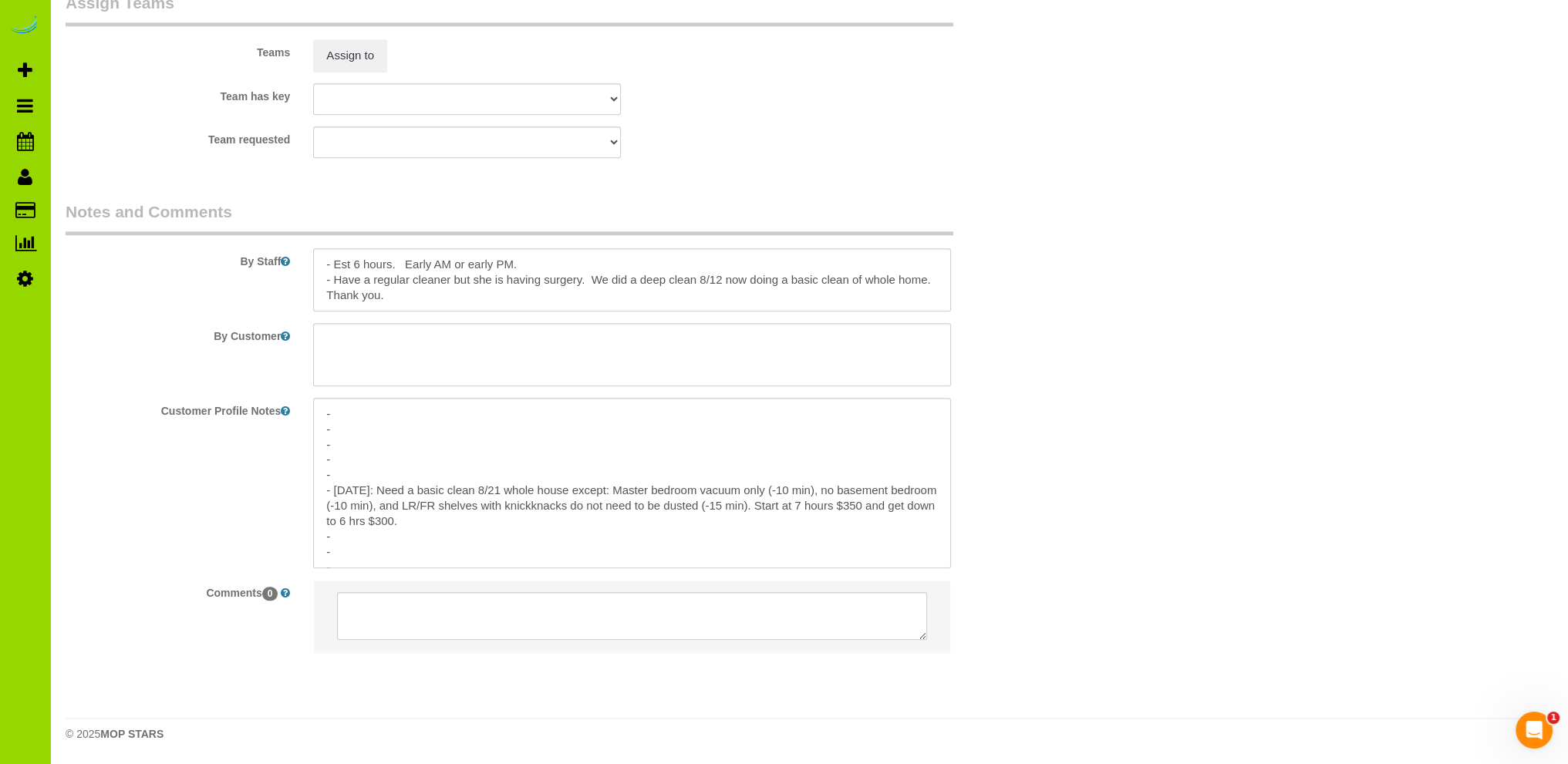
copy pre "whole house except: Master bedroom vacuum only (-10 min), no basement bedroom (…"
click at [500, 291] on textarea at bounding box center [631, 280] width 638 height 63
click at [593, 282] on textarea at bounding box center [631, 280] width 638 height 63
click at [447, 301] on textarea at bounding box center [631, 280] width 638 height 63
paste textarea "Hello Alexis, Thank you for using Mop Stars. Hopefully you are happy with our s…"
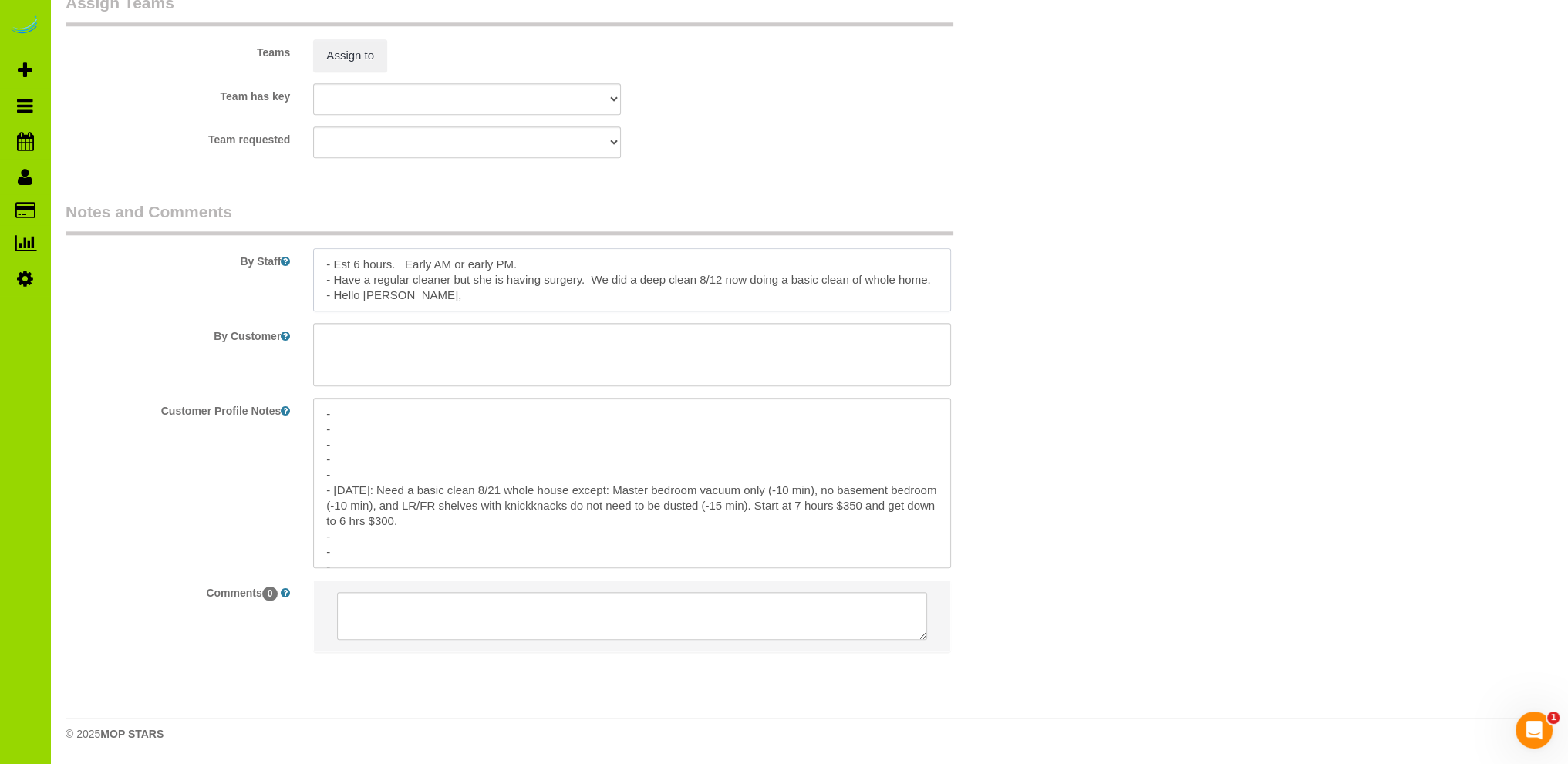
scroll to position [98, 0]
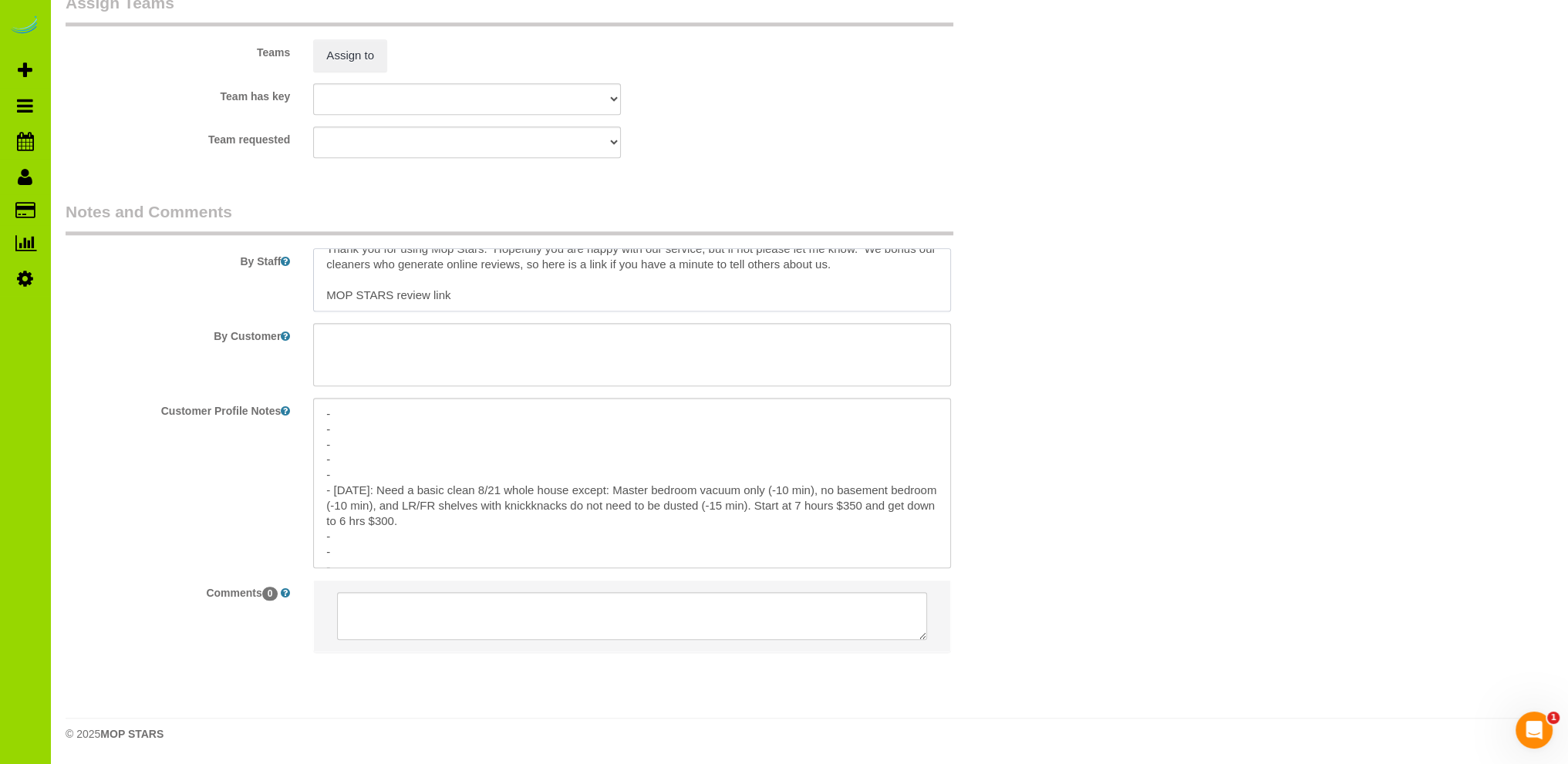
drag, startPoint x: 550, startPoint y: 298, endPoint x: 432, endPoint y: 294, distance: 118.1
click at [432, 294] on textarea at bounding box center [631, 280] width 638 height 63
click at [431, 296] on textarea at bounding box center [631, 280] width 638 height 63
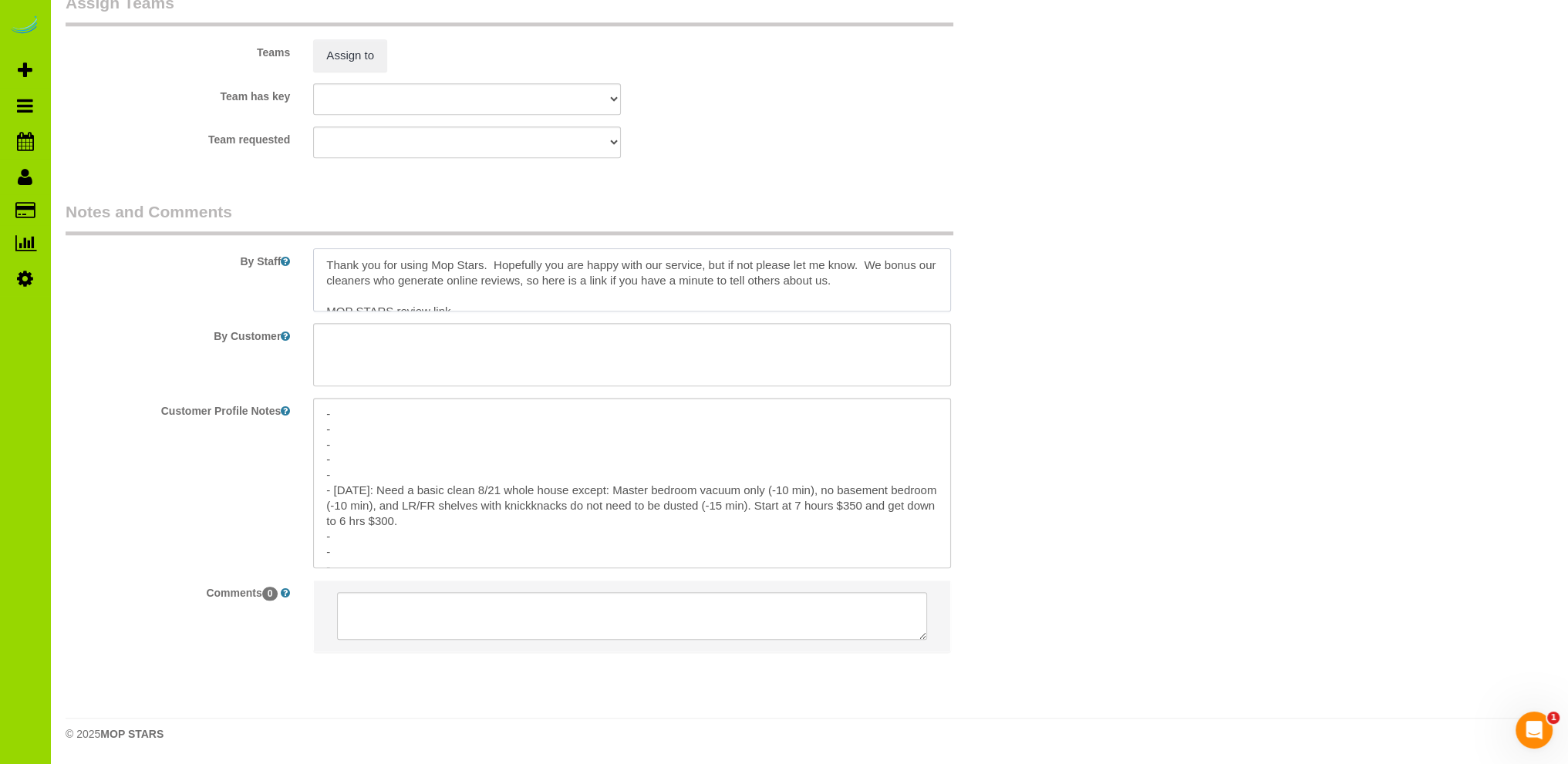
scroll to position [0, 0]
drag, startPoint x: 458, startPoint y: 291, endPoint x: 296, endPoint y: 294, distance: 162.0
click at [296, 294] on div "By Staff" at bounding box center [550, 255] width 991 height 111
click at [747, 509] on textarea "- - - - - - 8/16/25: Need a basic clean 8/21 whole house except: Master bedroom…" at bounding box center [631, 483] width 638 height 171
drag, startPoint x: 747, startPoint y: 509, endPoint x: 506, endPoint y: 494, distance: 241.5
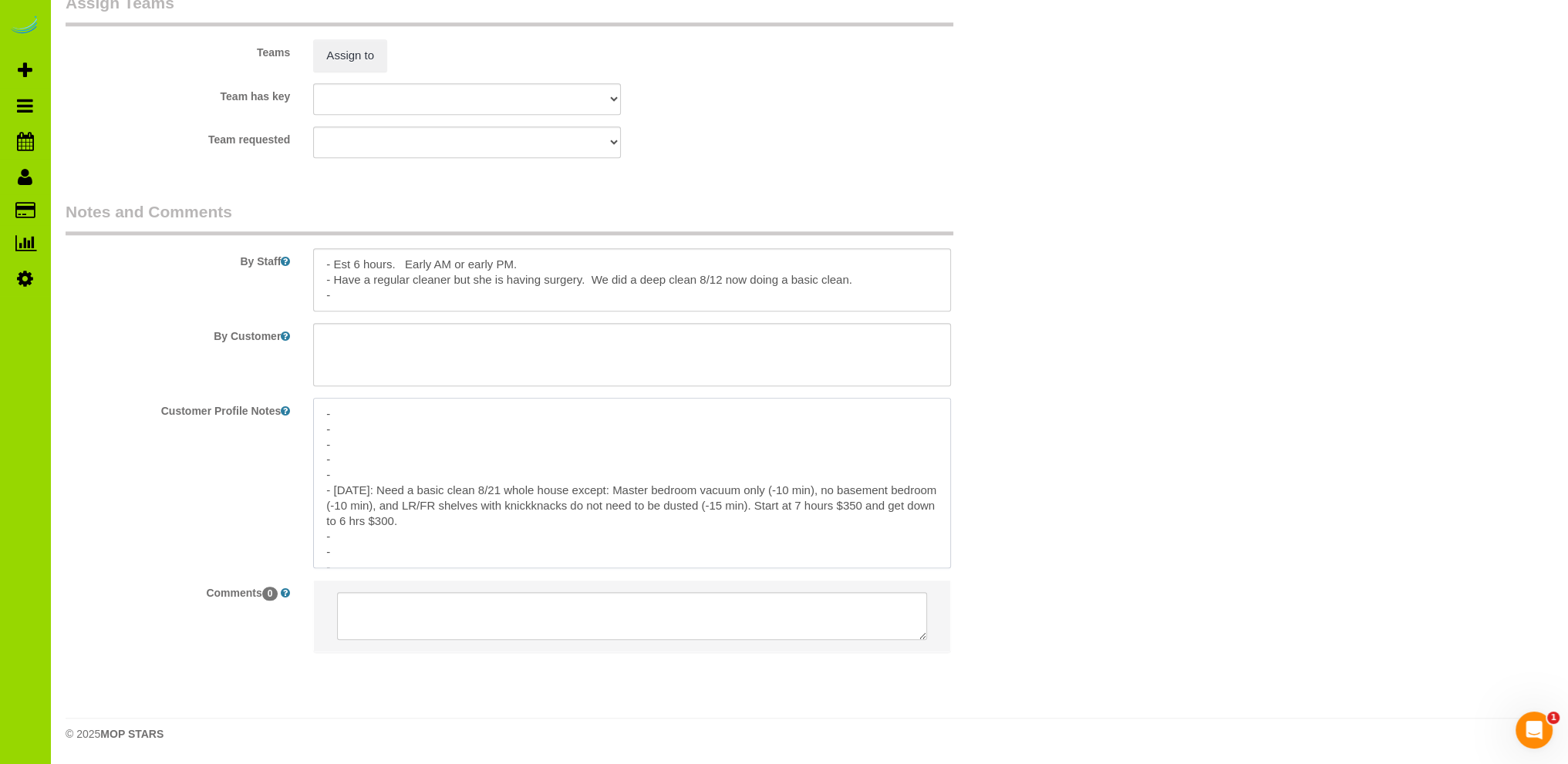
click at [506, 494] on textarea "- - - - - - 8/16/25: Need a basic clean 8/21 whole house except: Master bedroom…" at bounding box center [631, 483] width 638 height 171
click at [371, 302] on textarea at bounding box center [631, 282] width 638 height 63
paste textarea "whole house except: Master bedroom vacuum only (-10 min), no basement bedroom (…"
click at [335, 291] on textarea at bounding box center [631, 282] width 638 height 63
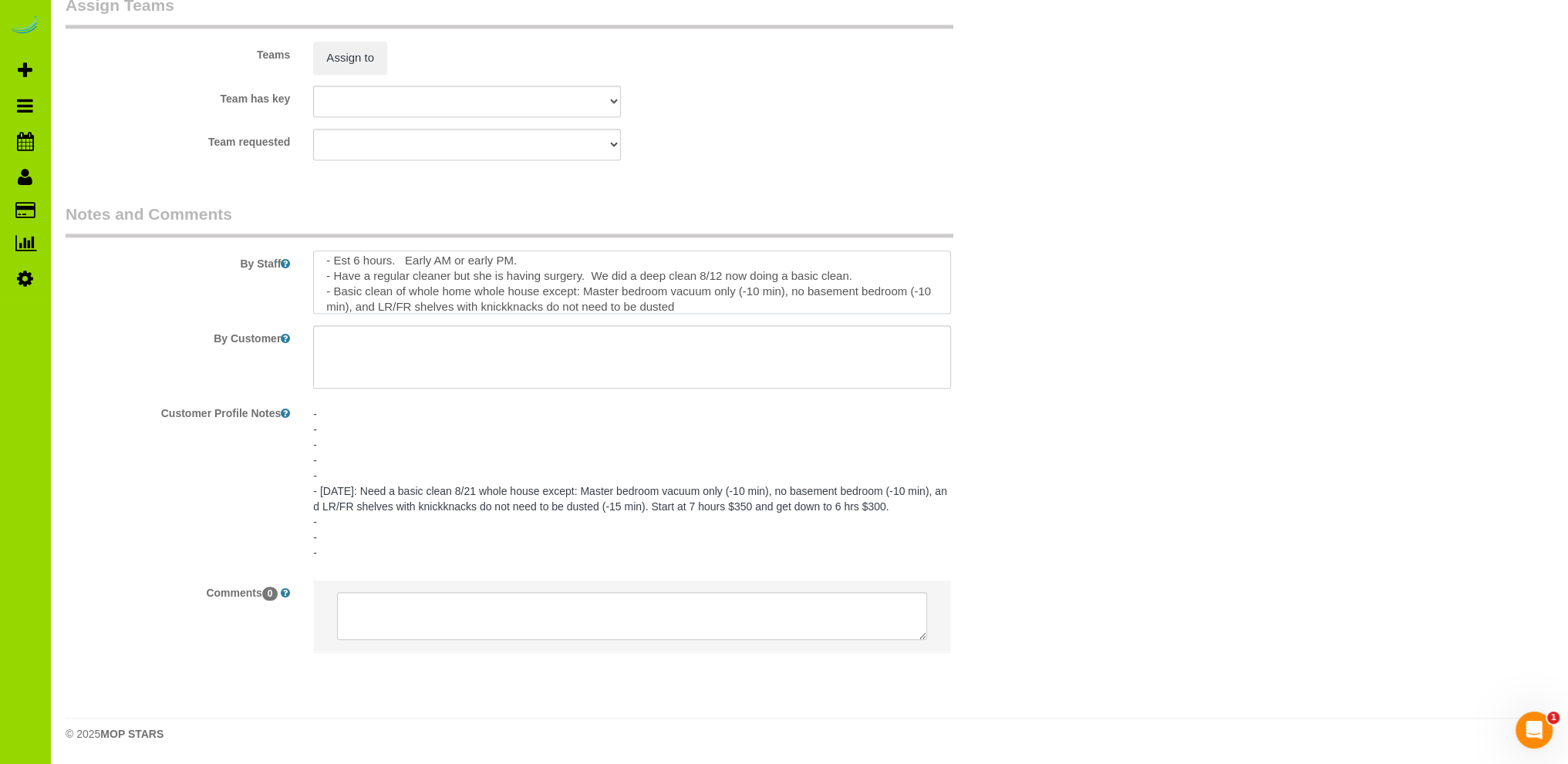
click at [540, 292] on textarea at bounding box center [631, 282] width 638 height 63
click at [525, 287] on textarea at bounding box center [631, 282] width 638 height 63
click at [602, 292] on textarea at bounding box center [631, 282] width 638 height 63
click at [753, 288] on textarea at bounding box center [631, 282] width 638 height 63
click at [719, 294] on textarea at bounding box center [631, 282] width 638 height 63
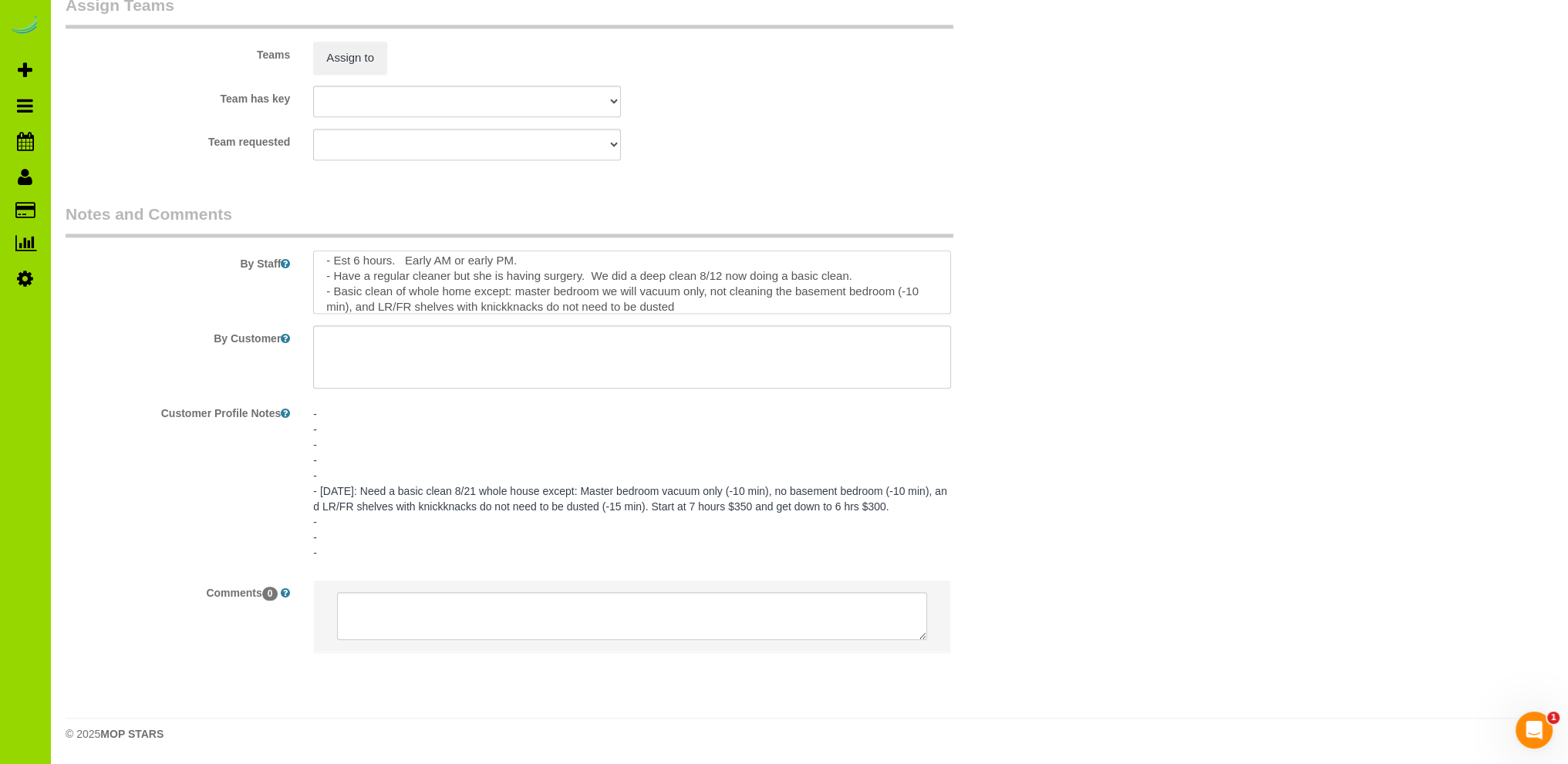
click at [348, 304] on textarea at bounding box center [631, 282] width 638 height 63
click at [358, 307] on textarea at bounding box center [631, 282] width 638 height 63
drag, startPoint x: 756, startPoint y: 307, endPoint x: 770, endPoint y: 302, distance: 14.9
click at [756, 305] on textarea at bounding box center [631, 282] width 638 height 63
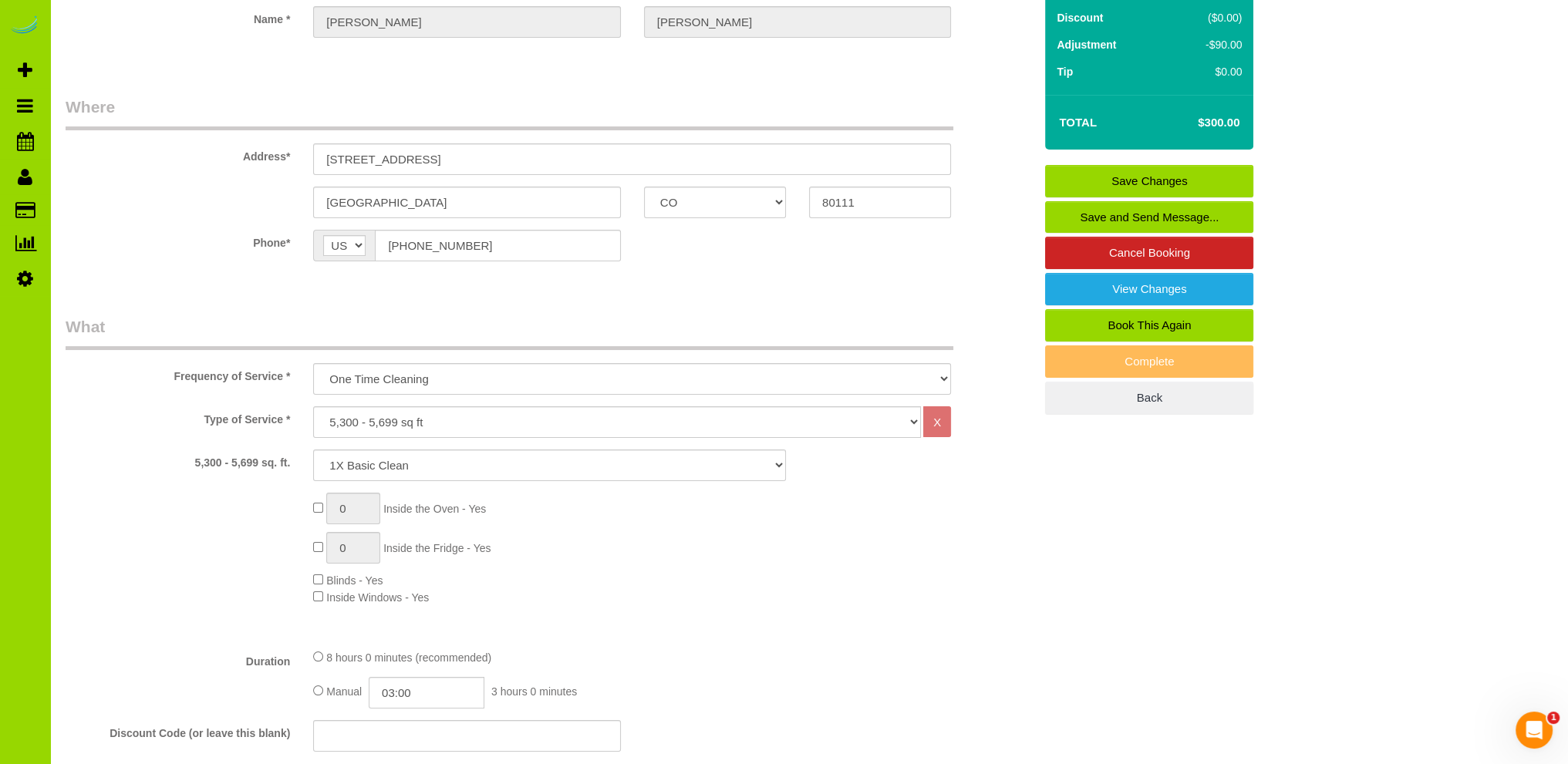
scroll to position [130, 0]
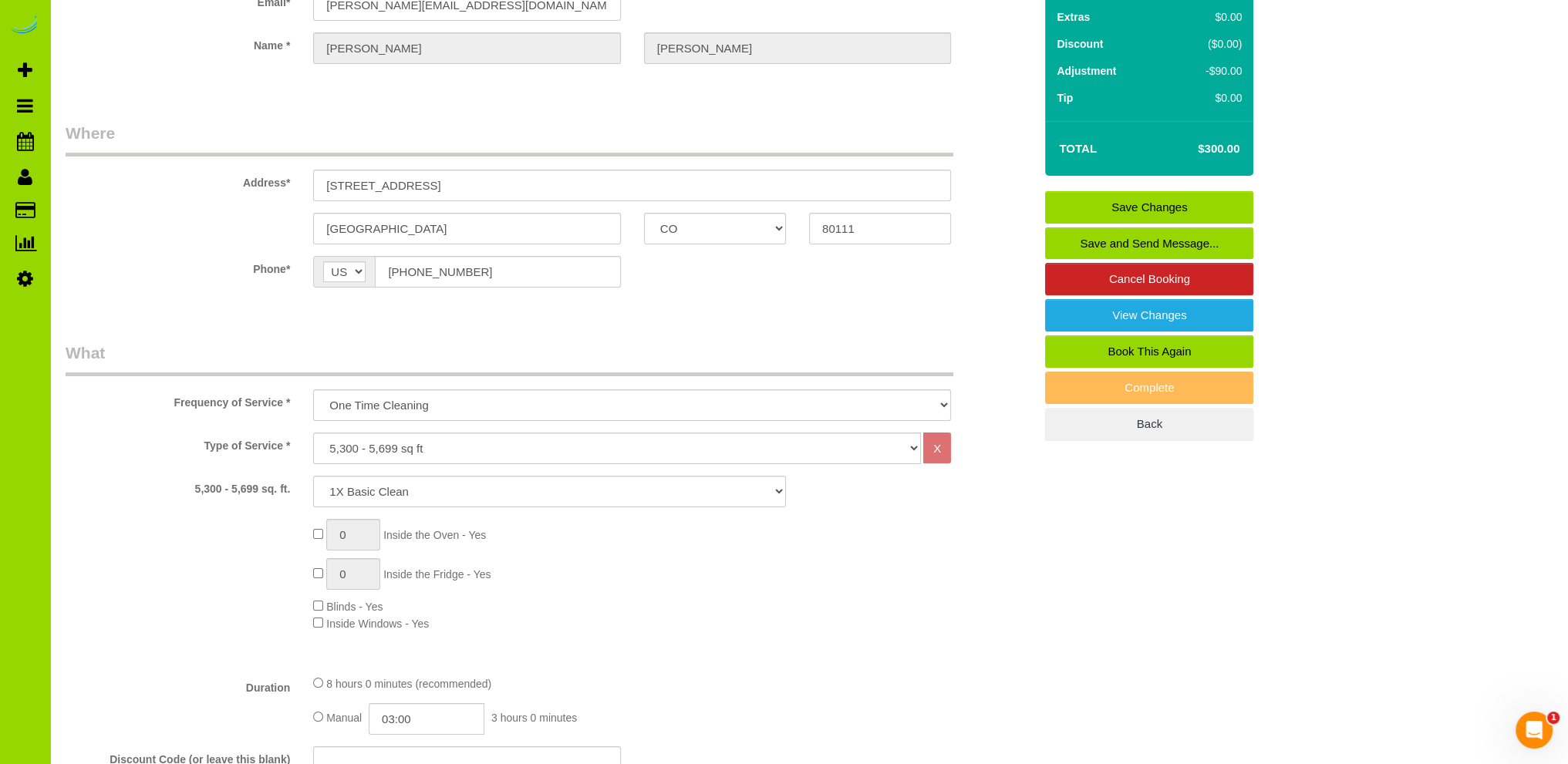
type textarea "- Est 6 hours. Early AM or early PM. - Have a regular cleaner but she is having…"
click at [1148, 209] on link "Save Changes" at bounding box center [1149, 207] width 208 height 32
